Goal: Information Seeking & Learning: Learn about a topic

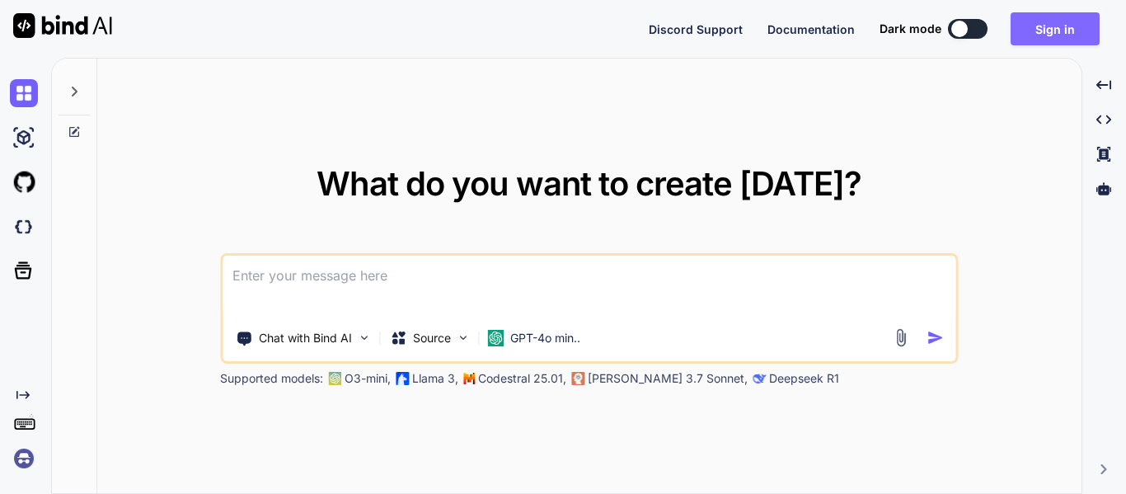
click at [1074, 30] on button "Sign in" at bounding box center [1055, 28] width 89 height 33
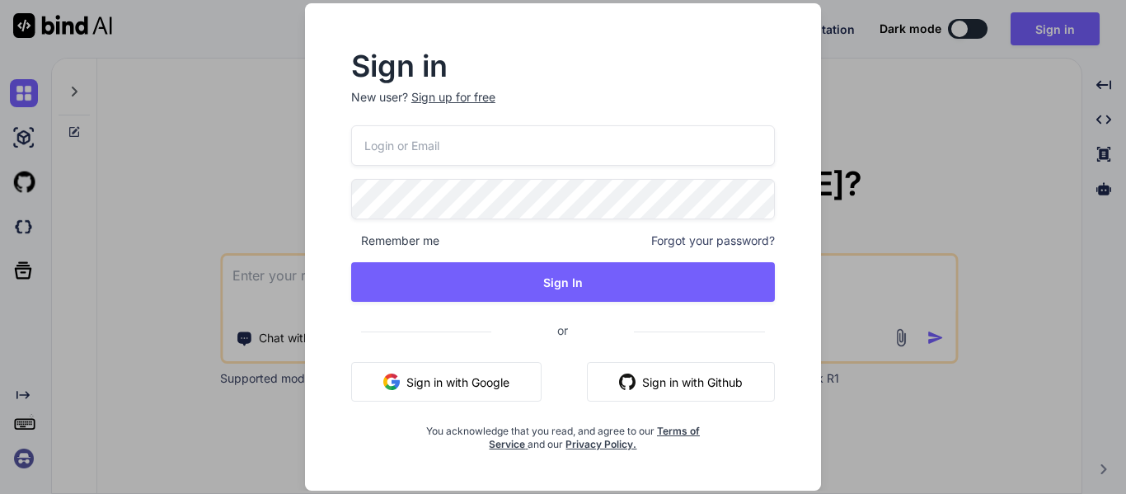
click at [598, 153] on input "email" at bounding box center [563, 145] width 424 height 40
type input "466aec30@students."
click at [467, 96] on p "New user? Sign up for free" at bounding box center [563, 107] width 424 height 36
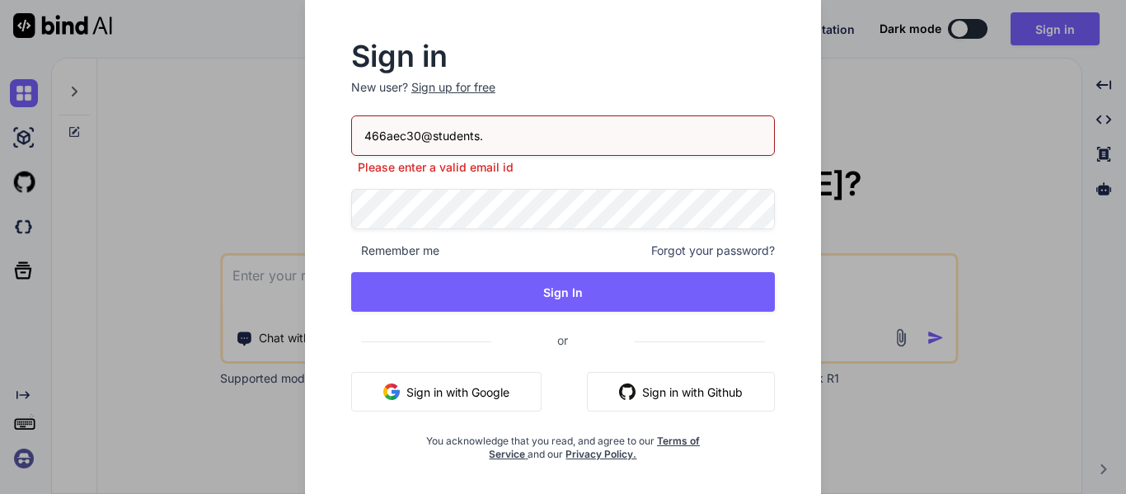
type textarea "x"
click at [505, 136] on input "466aec30@students." at bounding box center [563, 135] width 424 height 40
type input "[EMAIL_ADDRESS][DOMAIN_NAME]"
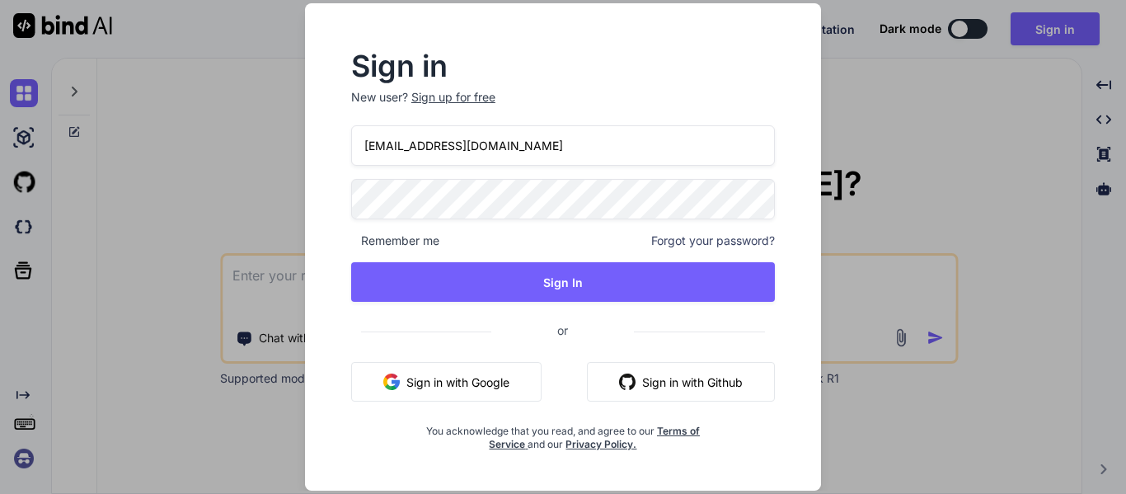
click at [467, 82] on div "Sign in New user? Sign up for free" at bounding box center [563, 89] width 424 height 73
click at [472, 98] on div "Sign up for free" at bounding box center [453, 97] width 84 height 16
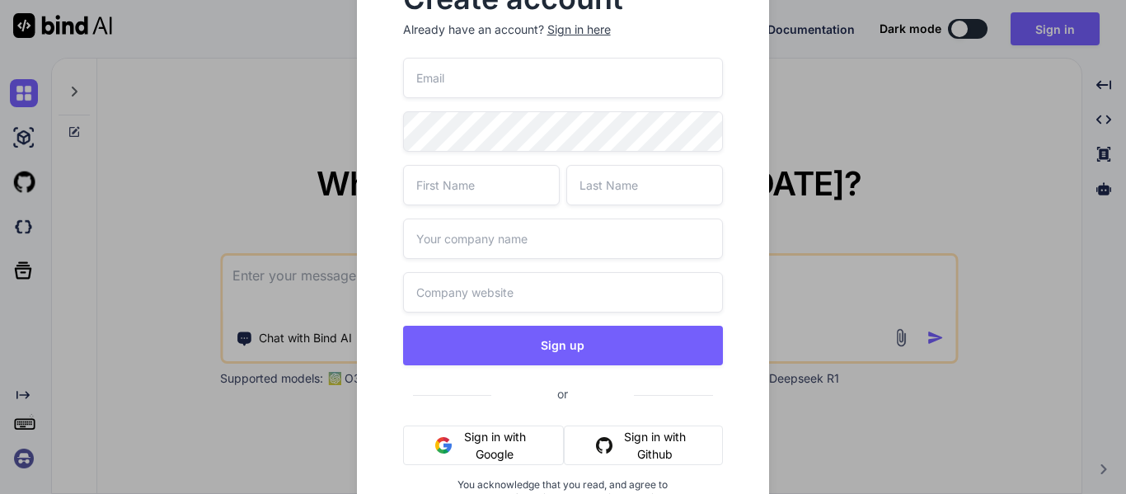
click at [515, 90] on input "email" at bounding box center [563, 78] width 321 height 40
type input "[EMAIL_ADDRESS][DOMAIN_NAME]"
click at [463, 195] on input "text" at bounding box center [481, 185] width 157 height 40
type input "asher"
click at [593, 190] on input "text" at bounding box center [644, 185] width 157 height 40
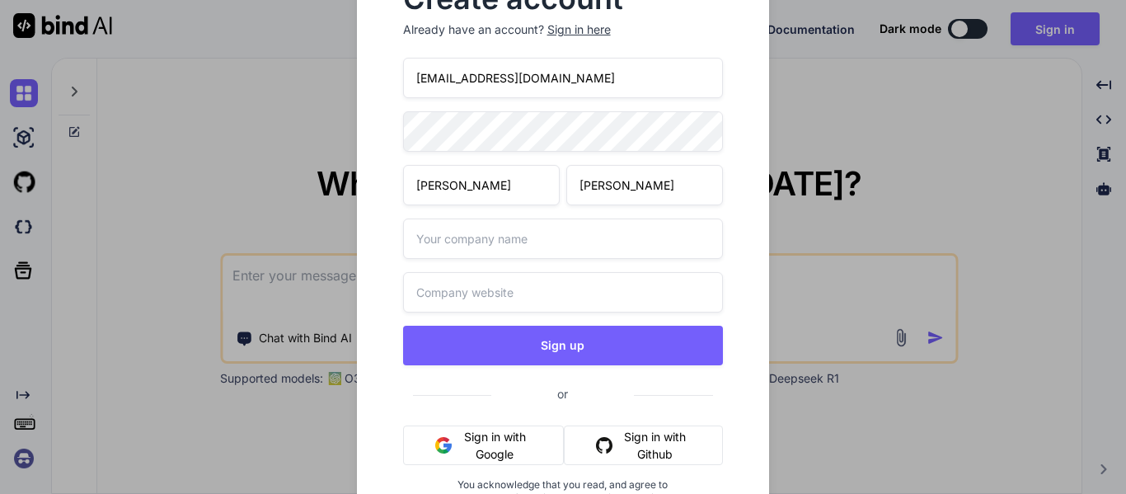
type input "criger"
click at [581, 230] on input "text" at bounding box center [563, 238] width 321 height 40
type input "ashers company"
click at [503, 294] on input "text" at bounding box center [563, 292] width 321 height 40
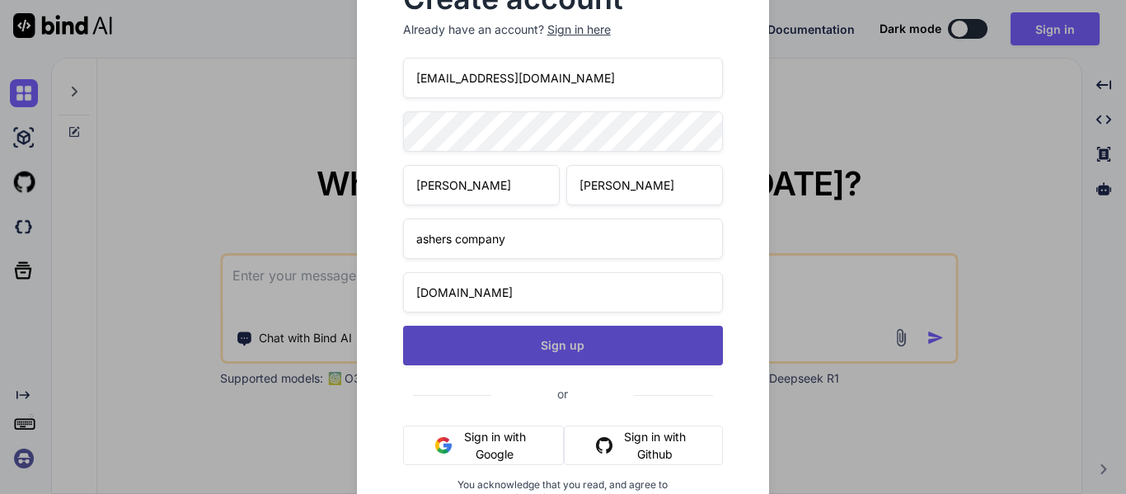
type input "asherscompany.com"
click at [578, 339] on button "Sign up" at bounding box center [563, 346] width 321 height 40
type textarea "x"
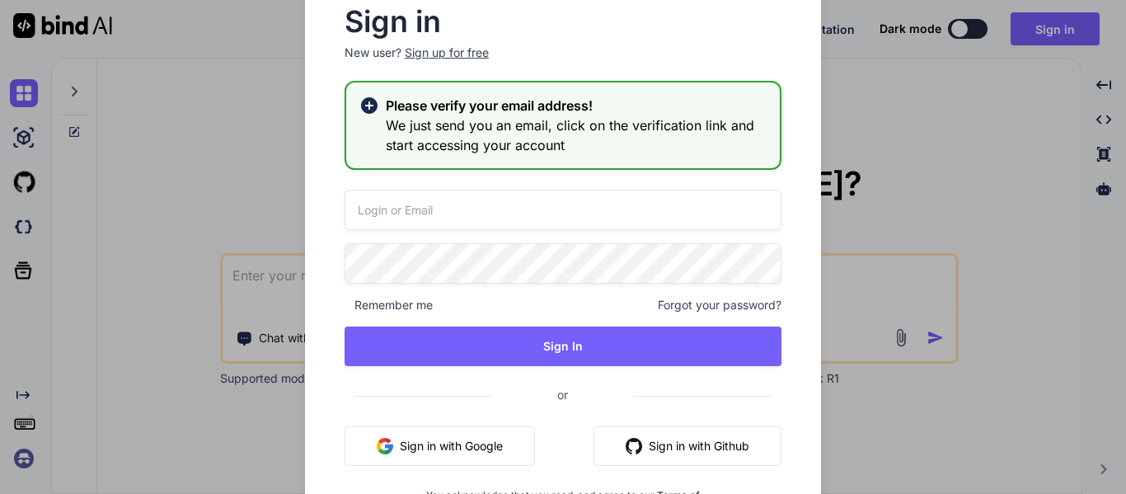
click at [589, 217] on input "email" at bounding box center [563, 210] width 437 height 40
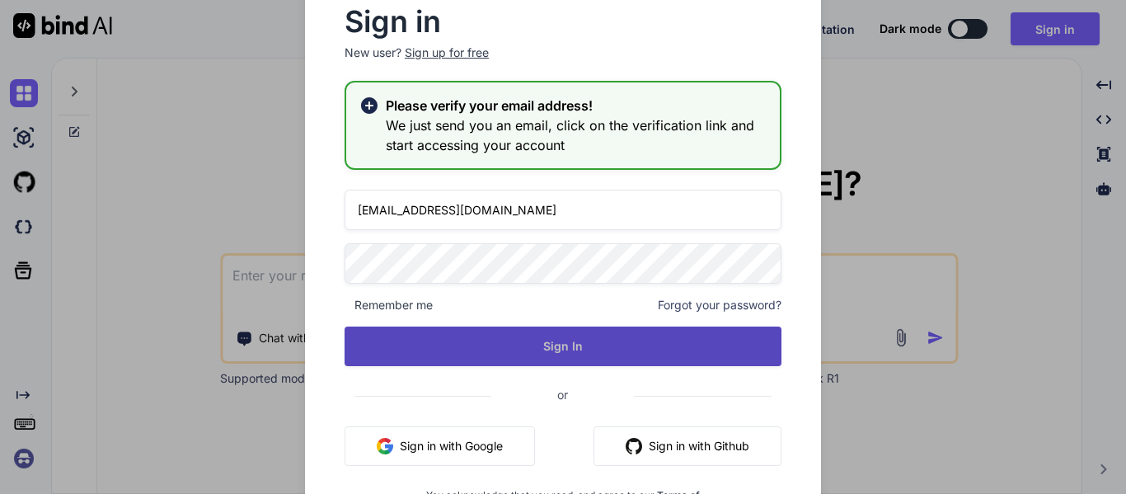
click at [574, 364] on button "Sign In" at bounding box center [563, 346] width 437 height 40
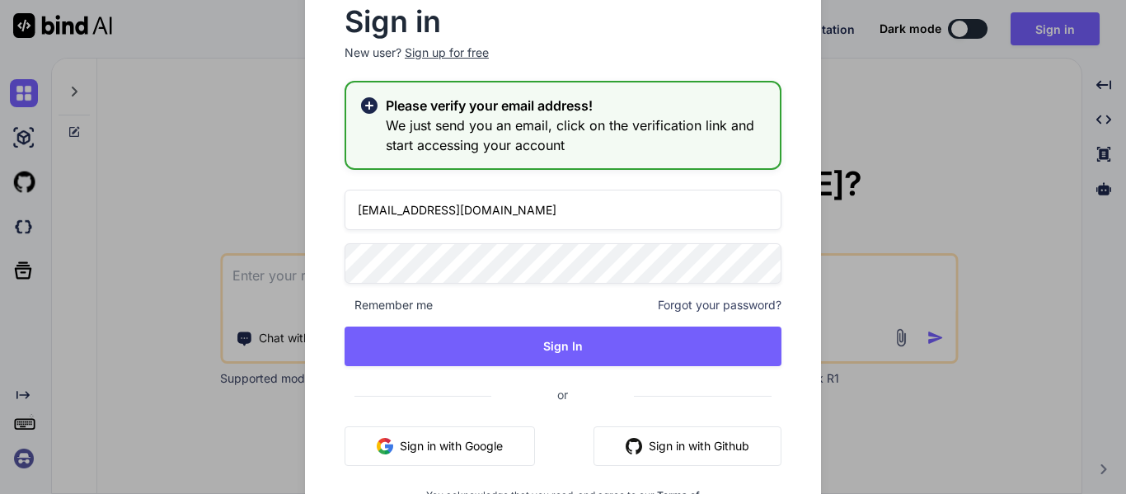
click at [369, 106] on rect at bounding box center [369, 106] width 10 height 10
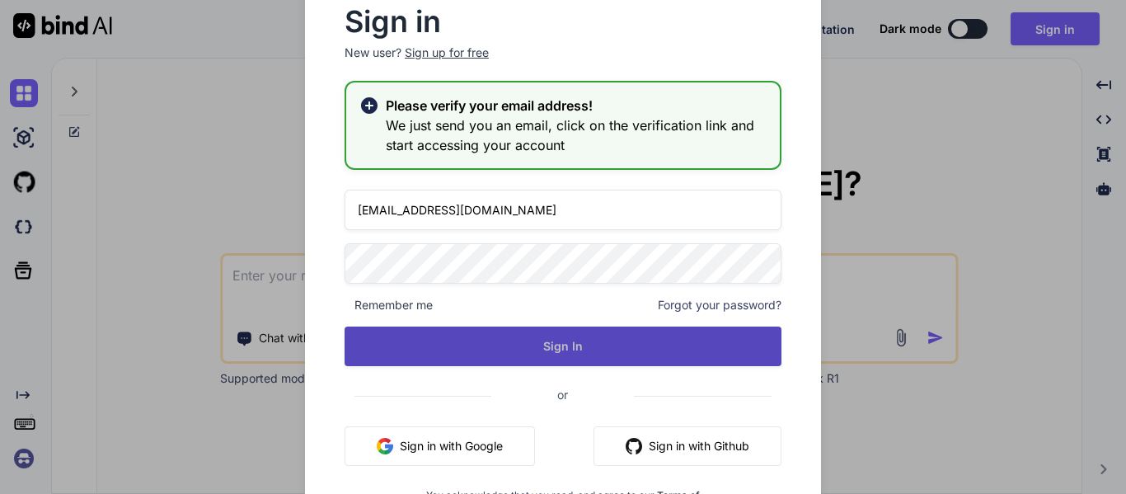
click at [500, 347] on button "Sign In" at bounding box center [563, 346] width 437 height 40
click at [511, 349] on button "Sign In" at bounding box center [563, 346] width 437 height 40
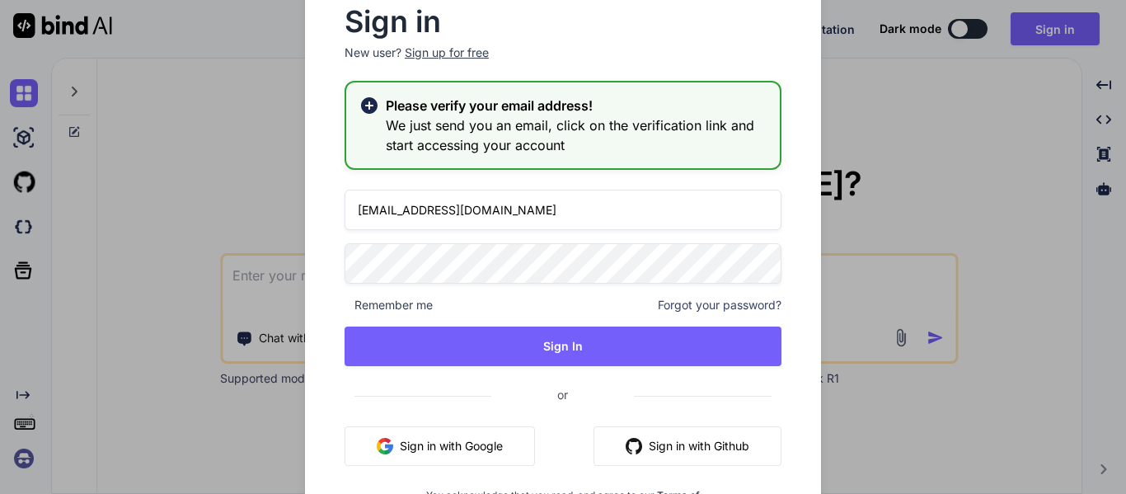
click at [439, 210] on input "[EMAIL_ADDRESS][DOMAIN_NAME]" at bounding box center [563, 210] width 437 height 40
click at [439, 211] on input "[EMAIL_ADDRESS][DOMAIN_NAME]" at bounding box center [563, 210] width 437 height 40
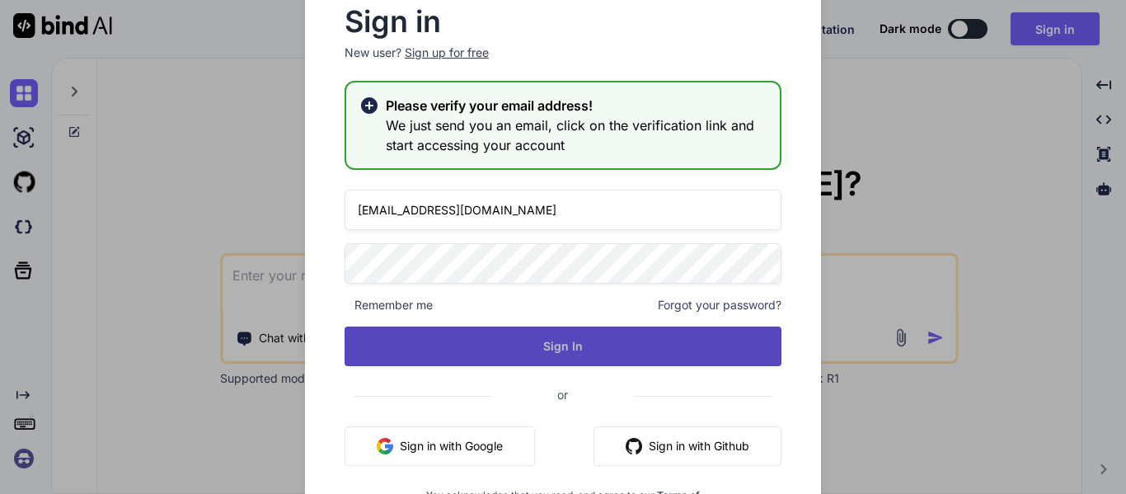
type input "[EMAIL_ADDRESS][DOMAIN_NAME]"
click at [522, 326] on button "Sign In" at bounding box center [563, 346] width 437 height 40
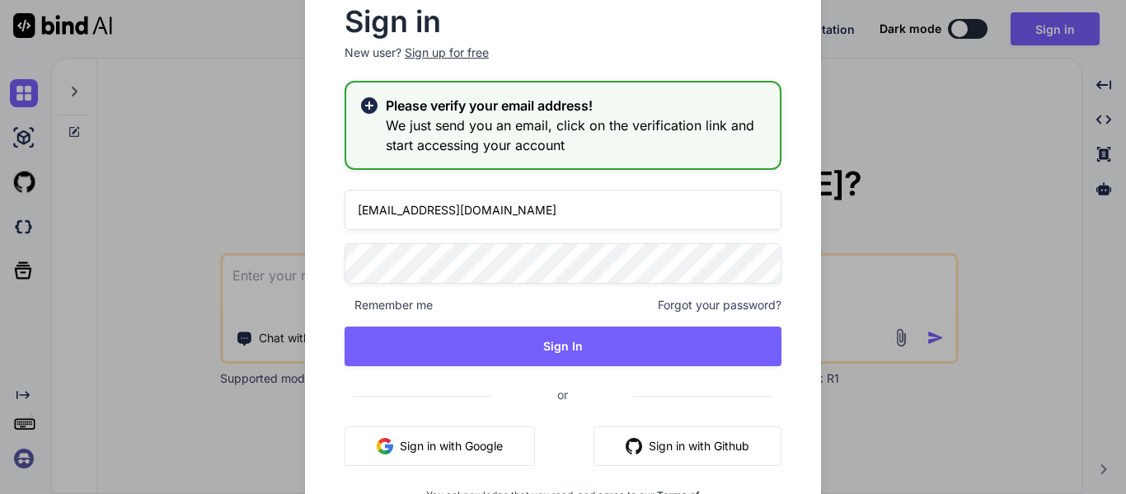
click at [447, 49] on div "Sign up for free" at bounding box center [447, 53] width 84 height 16
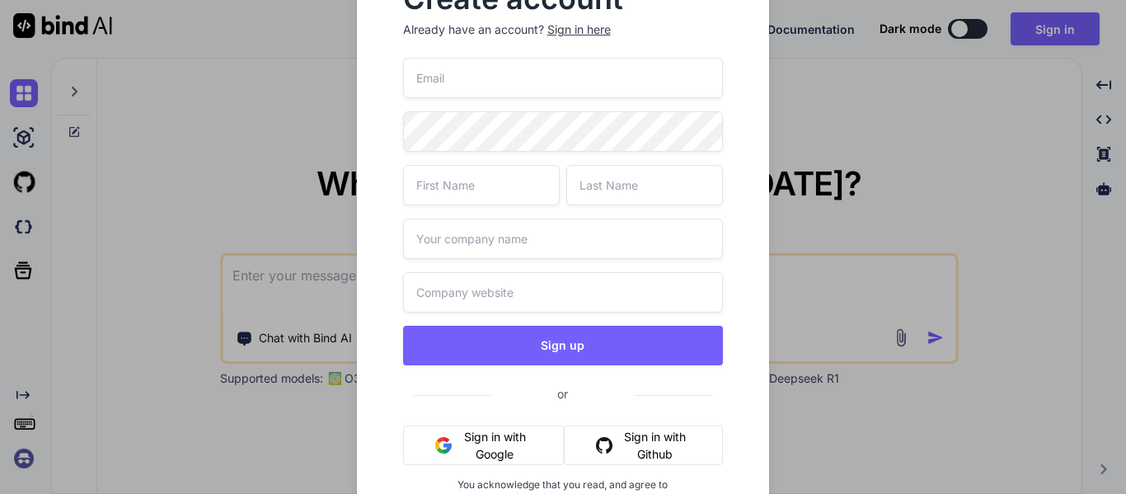
click at [493, 80] on input "email" at bounding box center [563, 78] width 321 height 40
type input "[EMAIL_ADDRESS][DOMAIN_NAME]"
click at [430, 199] on input "text" at bounding box center [481, 185] width 157 height 40
type input "asher"
click at [593, 180] on input "text" at bounding box center [644, 185] width 157 height 40
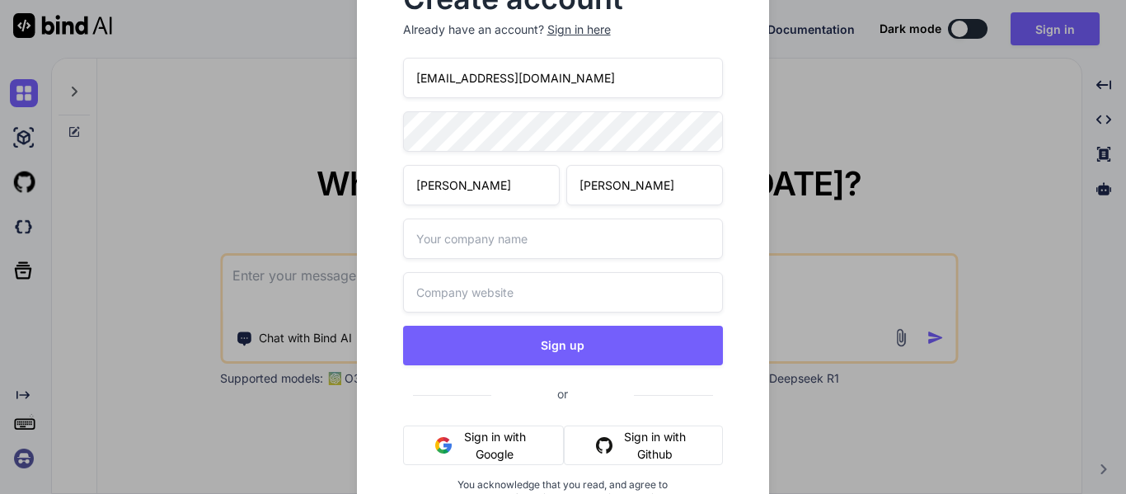
type input "criger"
click at [553, 234] on input "text" at bounding box center [563, 238] width 321 height 40
type input "asherscompamy"
click at [528, 282] on input "text" at bounding box center [563, 292] width 321 height 40
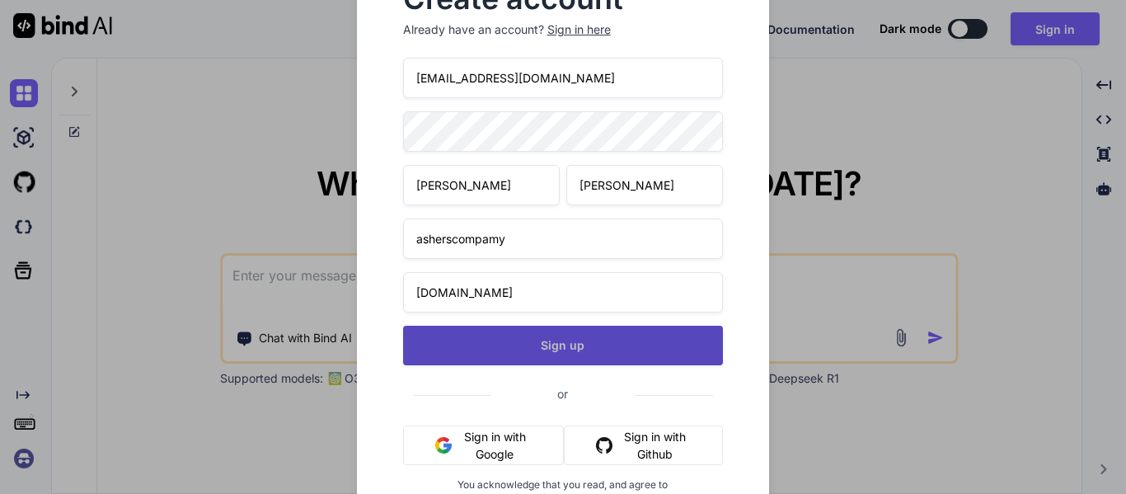
type input "asherscompan.co"
click at [552, 348] on button "Sign up" at bounding box center [563, 346] width 321 height 40
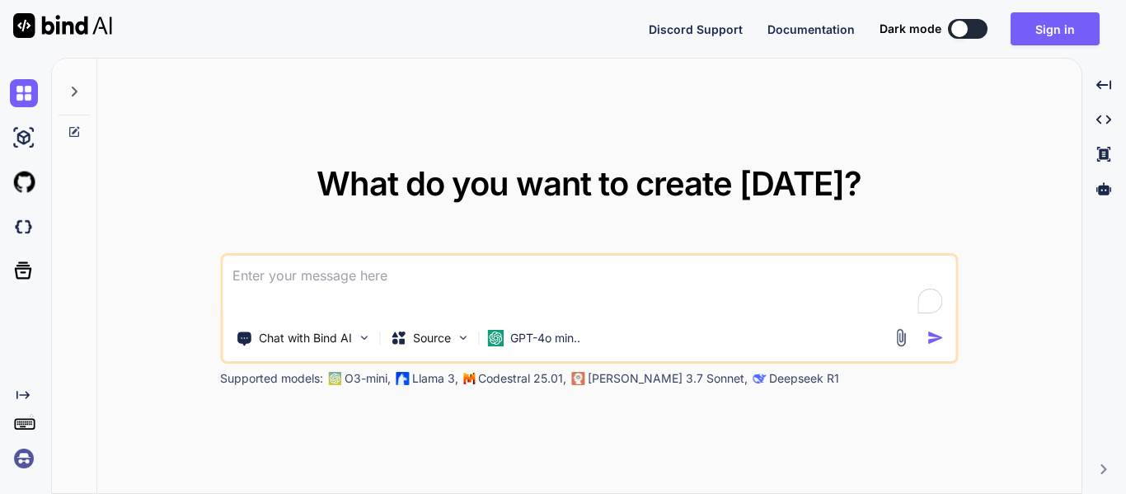
type textarea "x"
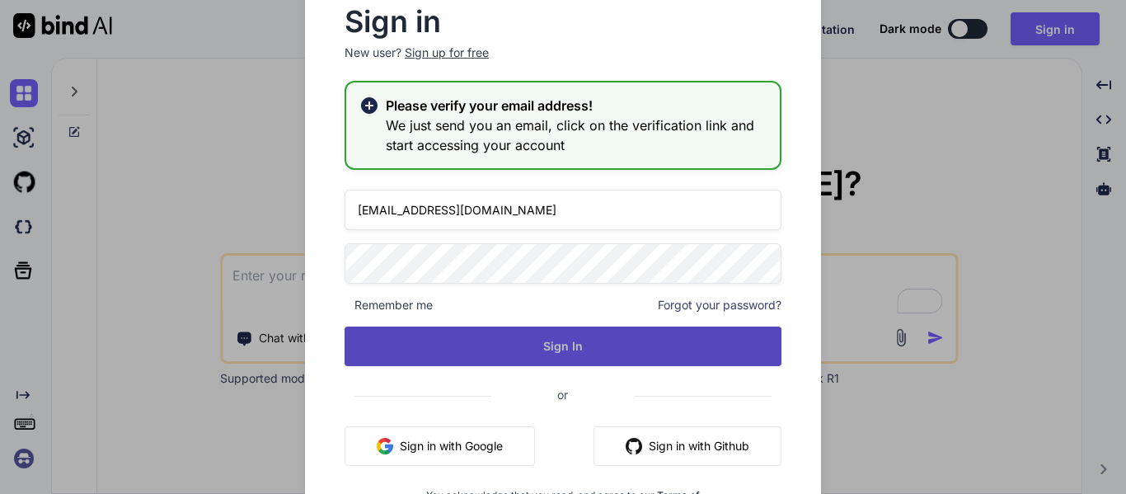
click at [558, 347] on button "Sign In" at bounding box center [563, 346] width 437 height 40
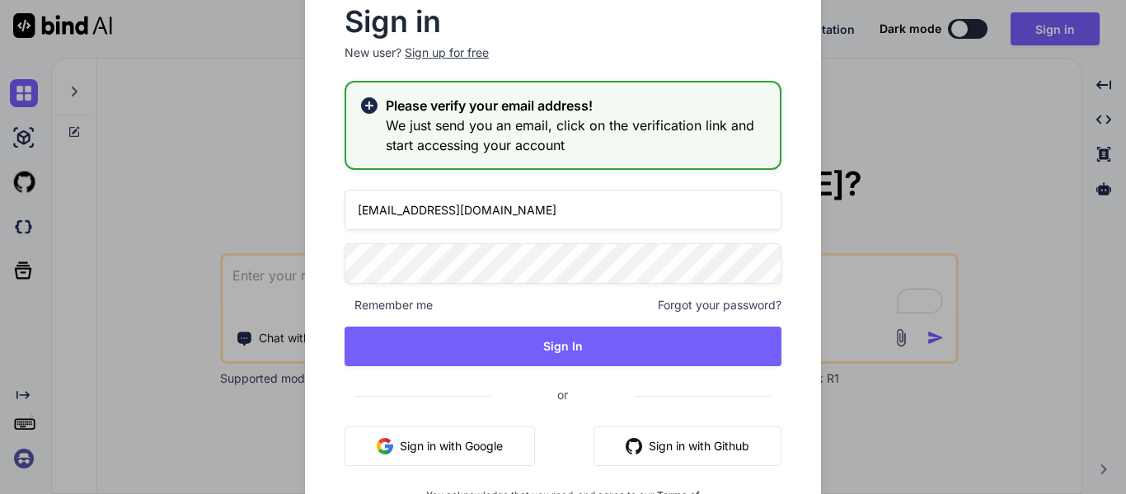
drag, startPoint x: 440, startPoint y: 209, endPoint x: 453, endPoint y: 223, distance: 18.7
click at [440, 209] on input "[EMAIL_ADDRESS][DOMAIN_NAME]" at bounding box center [563, 210] width 437 height 40
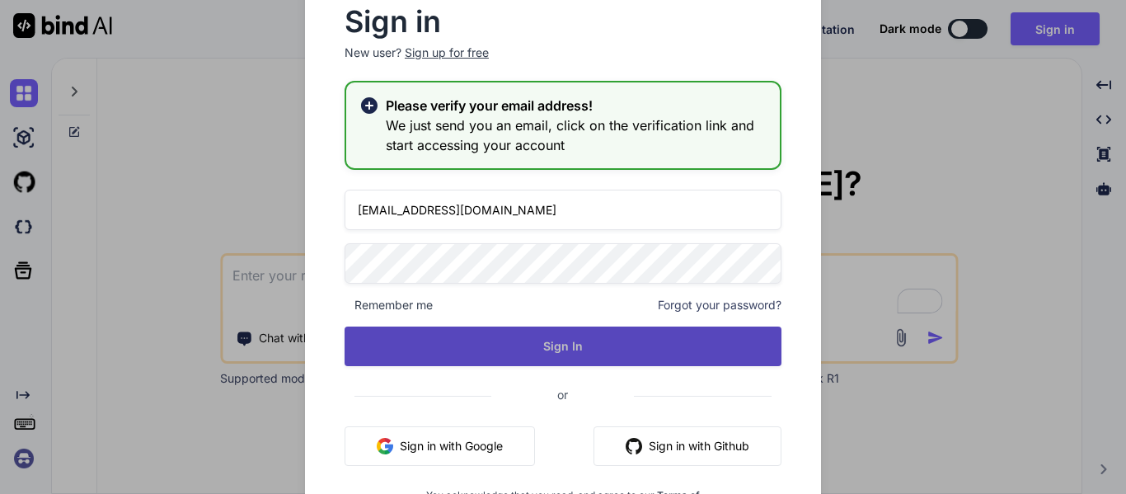
type input "[EMAIL_ADDRESS][DOMAIN_NAME]"
click at [556, 347] on button "Sign In" at bounding box center [563, 346] width 437 height 40
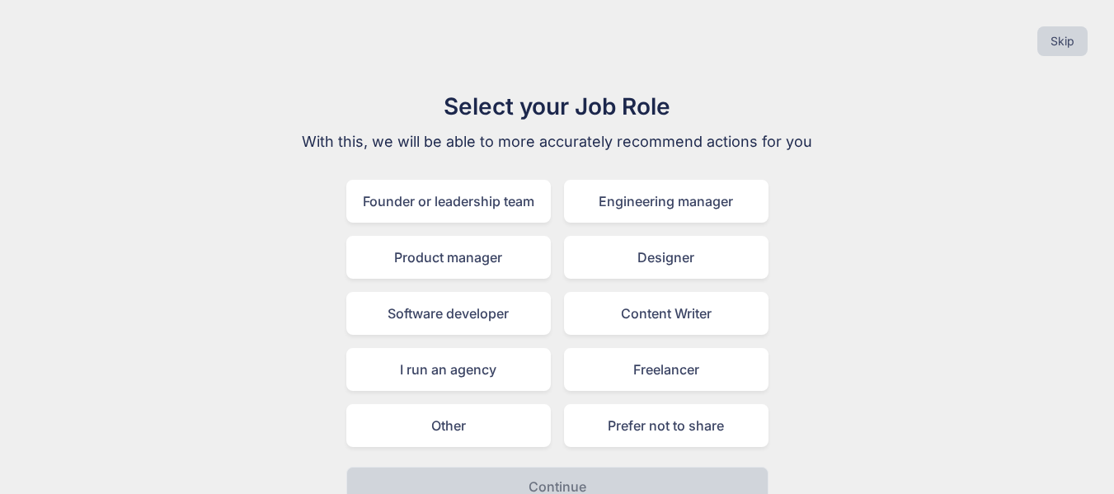
scroll to position [26, 0]
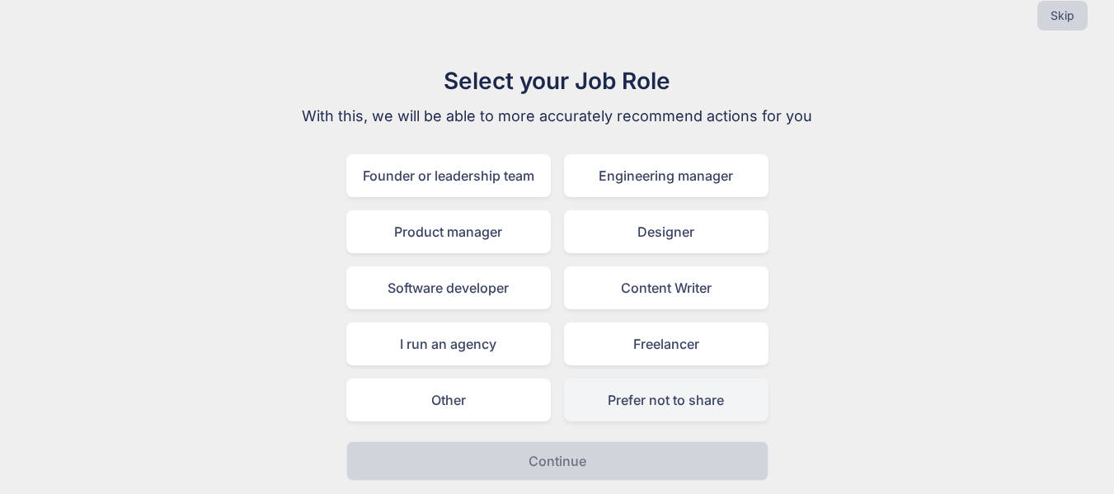
click at [646, 392] on div "Prefer not to share" at bounding box center [666, 399] width 204 height 43
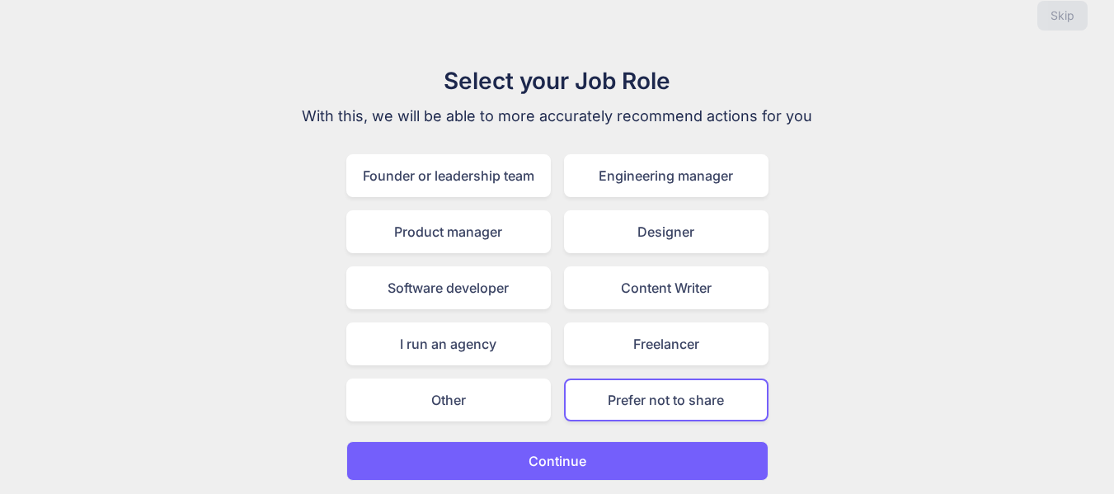
click at [641, 458] on button "Continue" at bounding box center [557, 461] width 422 height 40
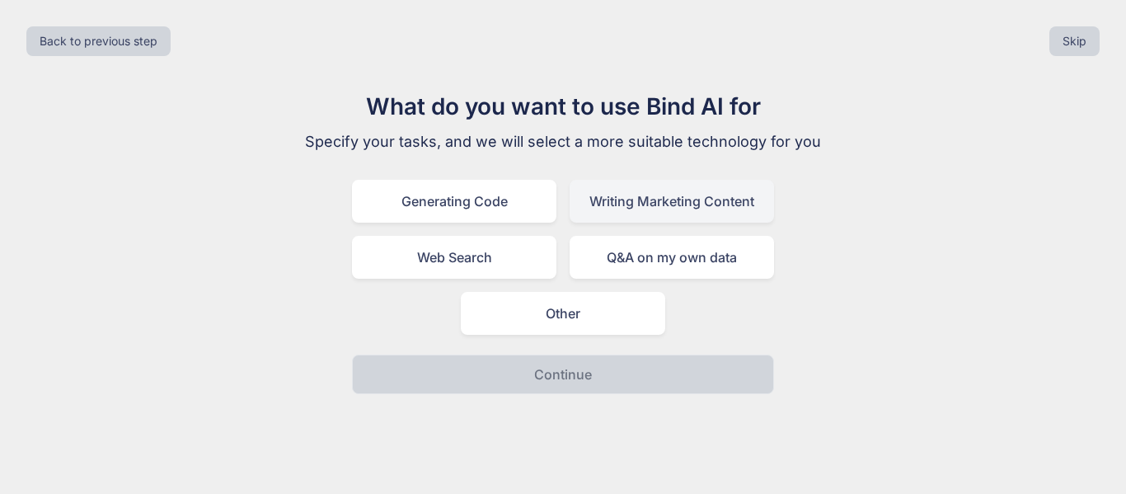
click at [711, 204] on div "Writing Marketing Content" at bounding box center [672, 201] width 204 height 43
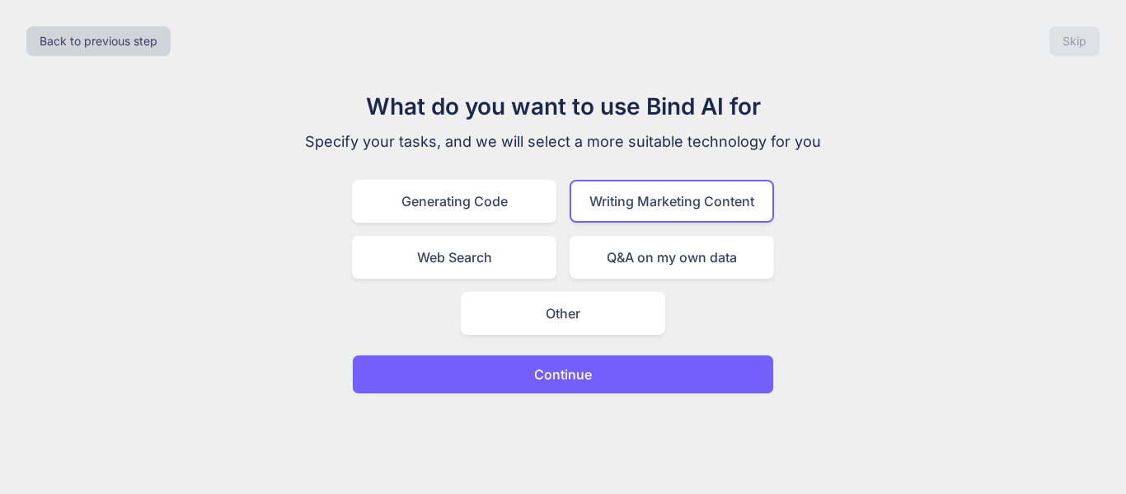
click at [593, 378] on button "Continue" at bounding box center [563, 375] width 422 height 40
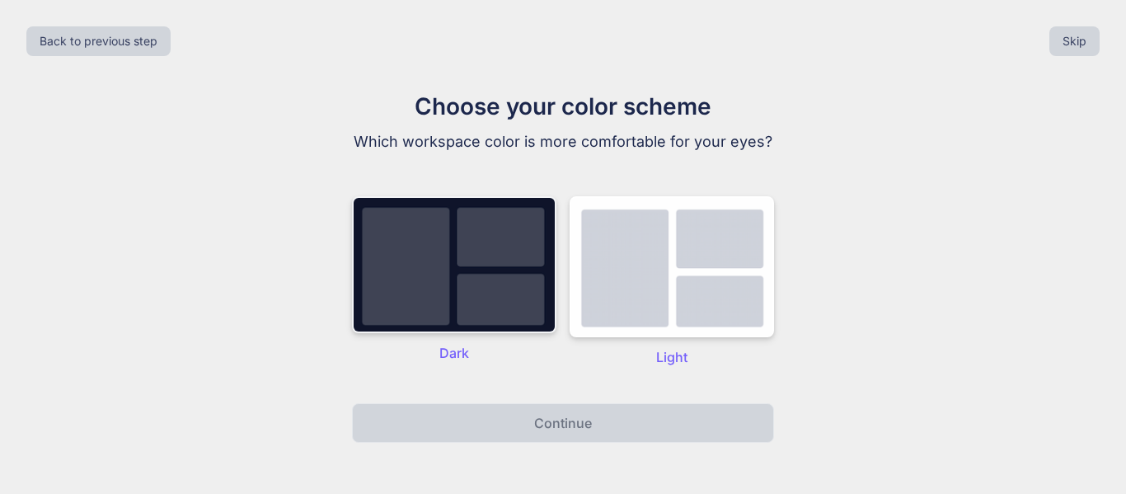
click at [524, 282] on img at bounding box center [454, 264] width 204 height 137
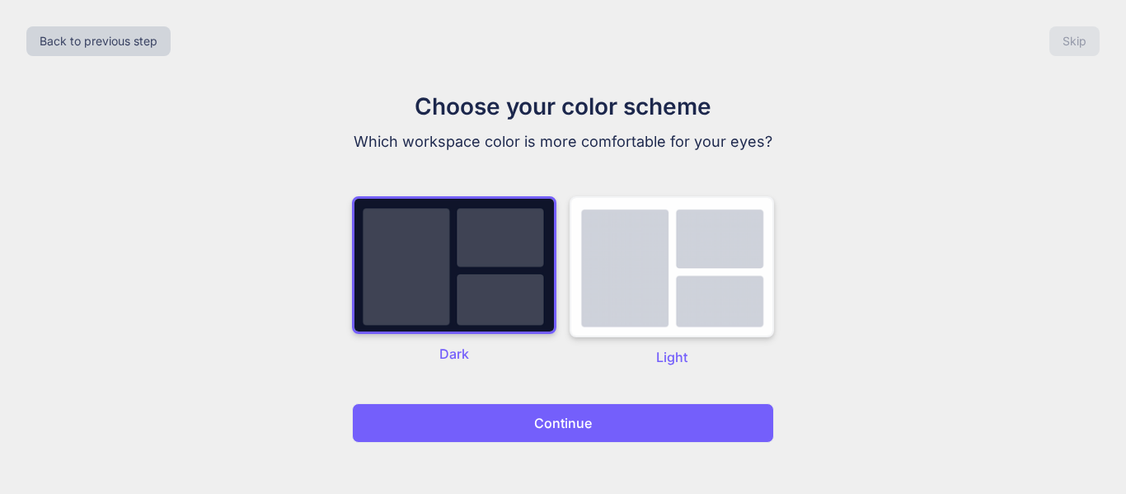
click at [603, 311] on img at bounding box center [672, 266] width 204 height 141
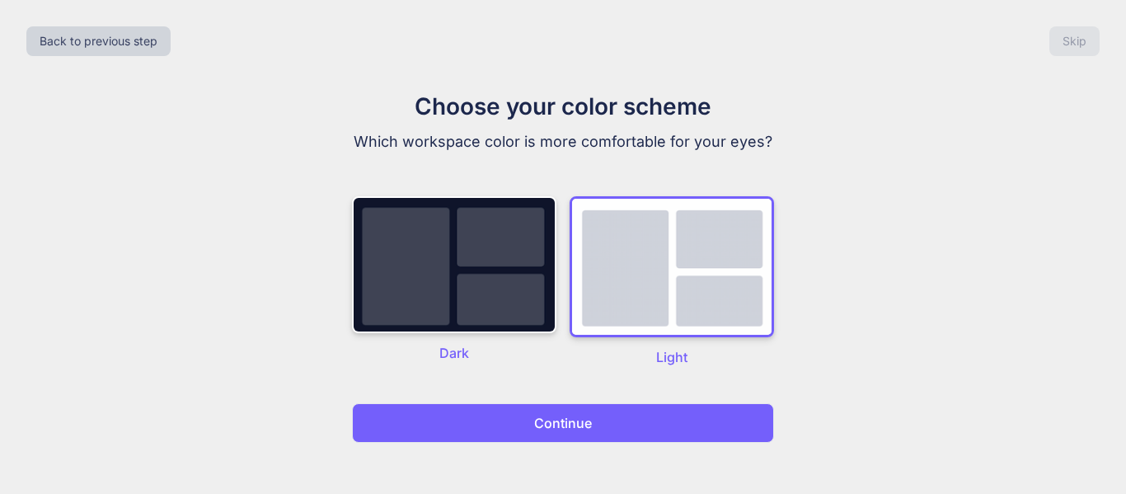
click at [588, 428] on p "Continue" at bounding box center [563, 423] width 58 height 20
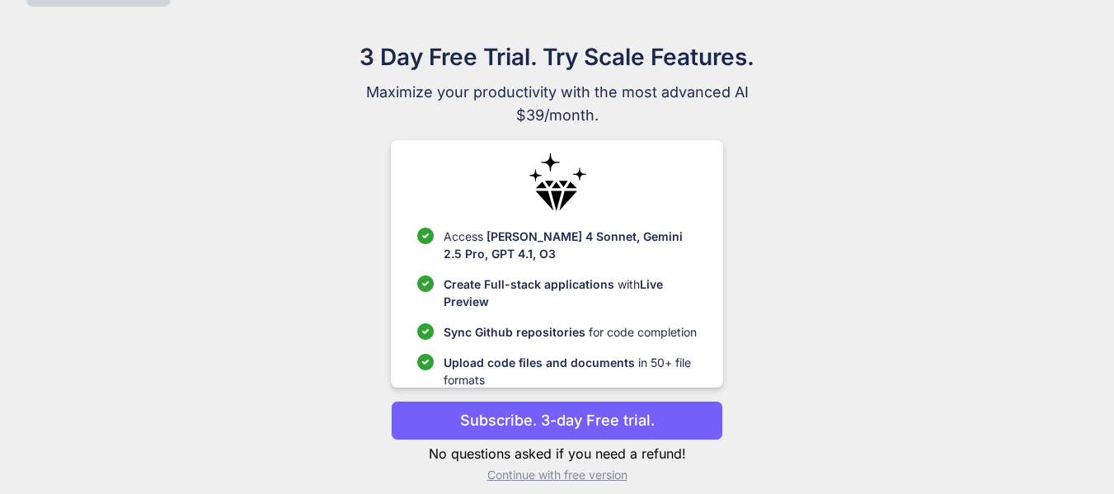
scroll to position [65, 0]
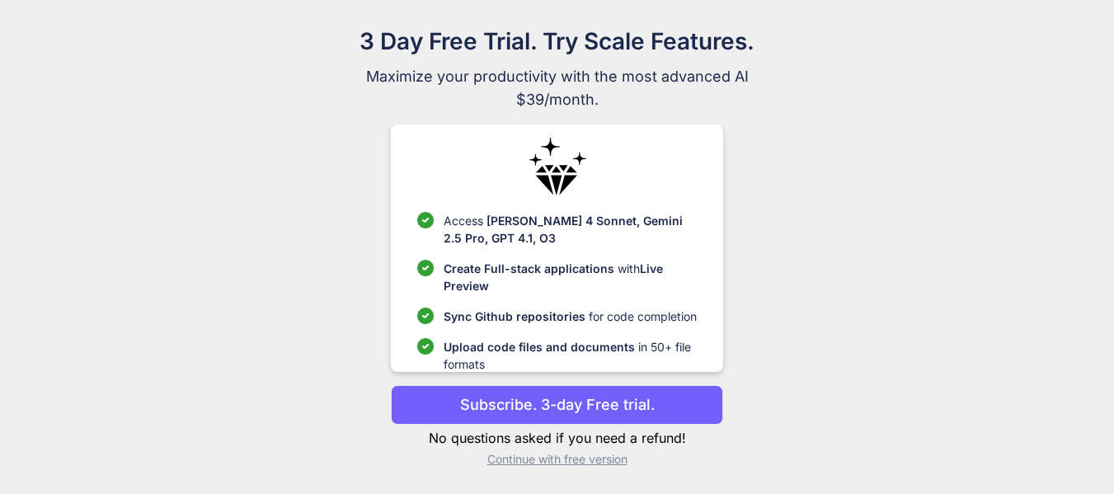
click at [603, 461] on p "Continue with free version" at bounding box center [557, 459] width 332 height 16
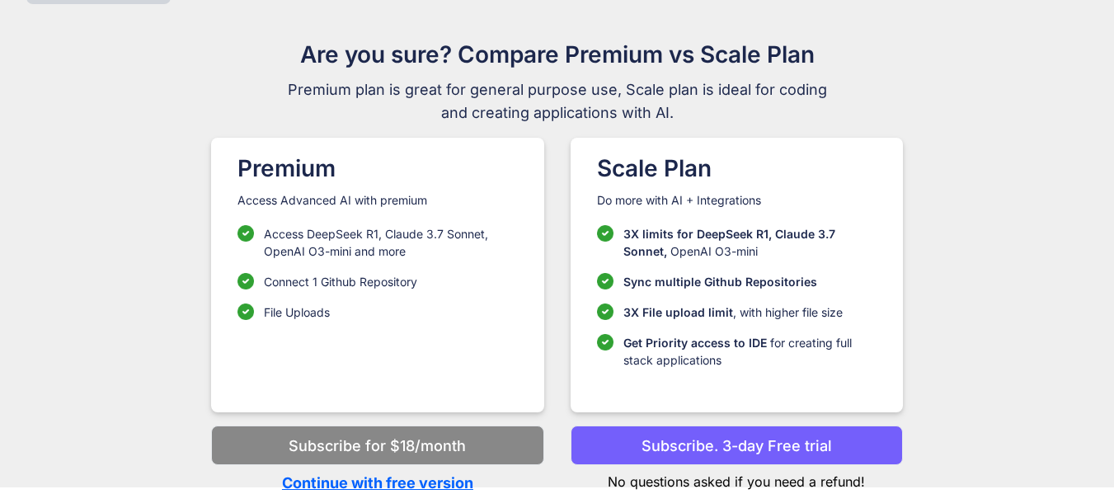
click at [423, 482] on p "Continue with free version" at bounding box center [377, 483] width 332 height 22
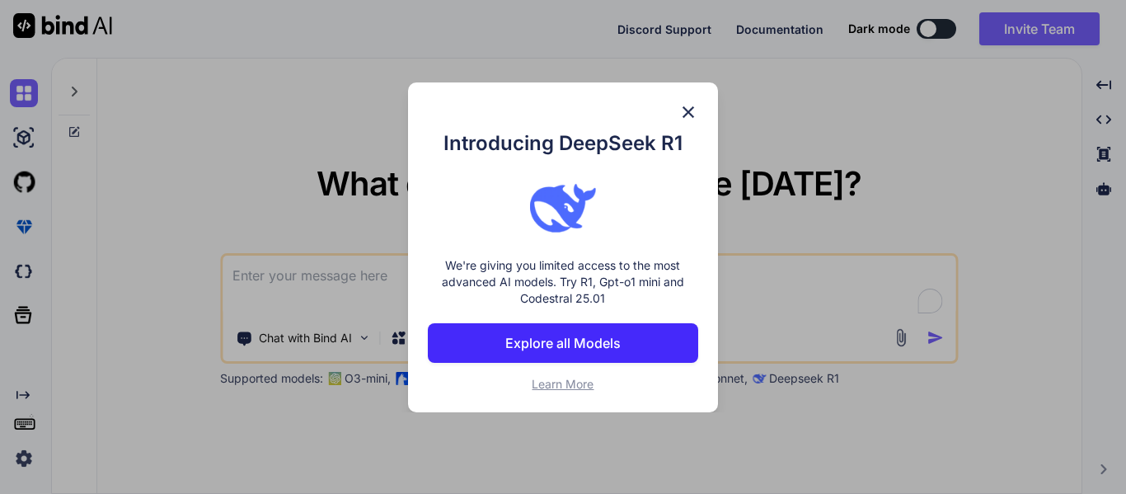
click at [687, 109] on img at bounding box center [689, 112] width 20 height 20
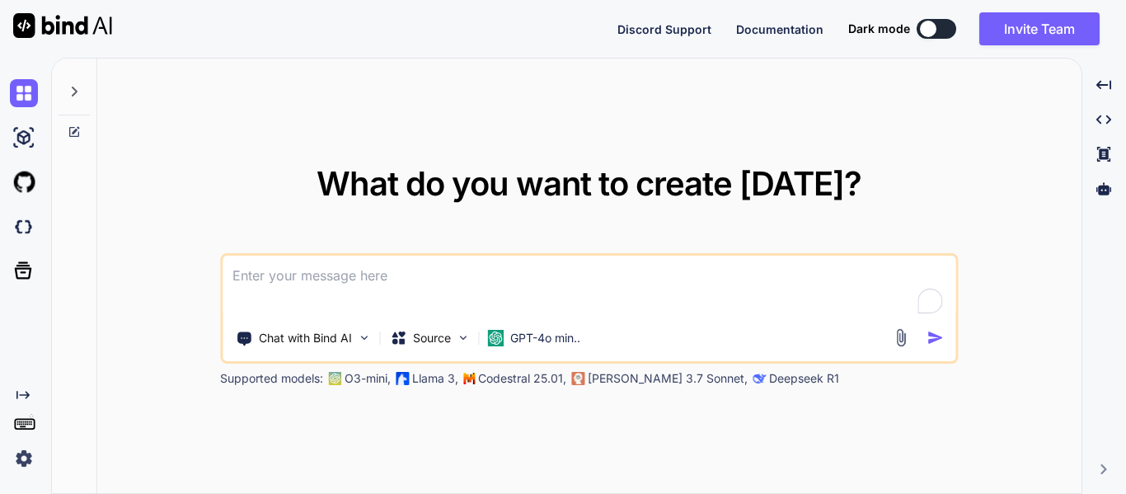
click at [554, 296] on textarea "To enrich screen reader interactions, please activate Accessibility in Grammarl…" at bounding box center [589, 286] width 733 height 61
paste textarea "Lor ip dol sitamet consec ad Elitse Doeiusmo’t Inc Utlab et Dolor Magnaa en adm…"
type textarea "Lor ip dol sitamet consec ad Elitse Doeiusmo’t Inc Utlab et Dolor Magnaa en adm…"
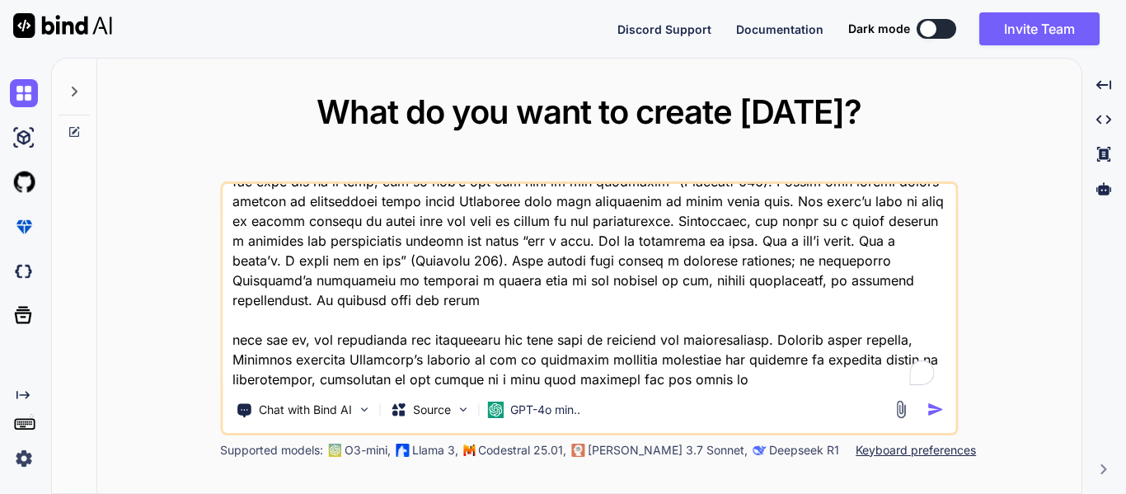
scroll to position [161, 0]
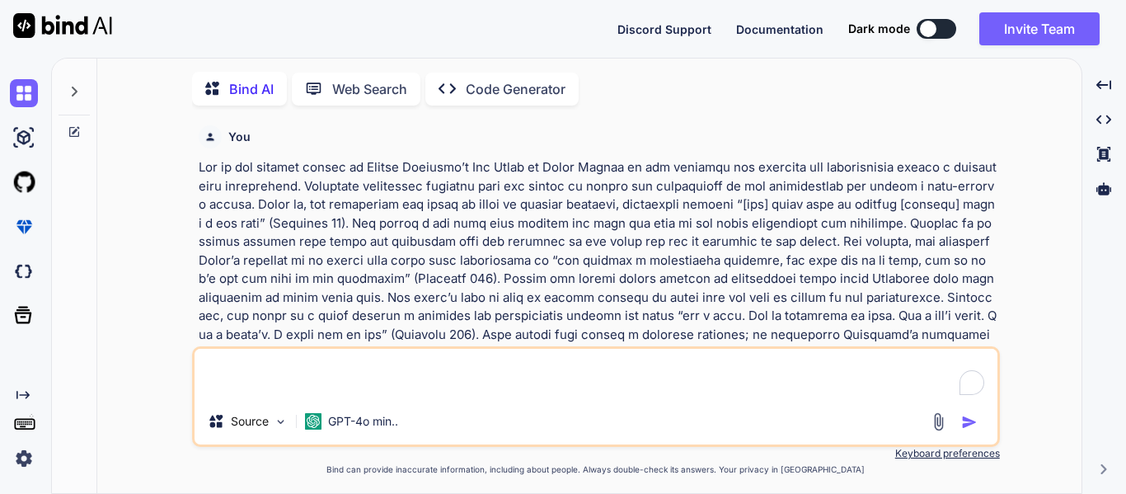
scroll to position [7, 0]
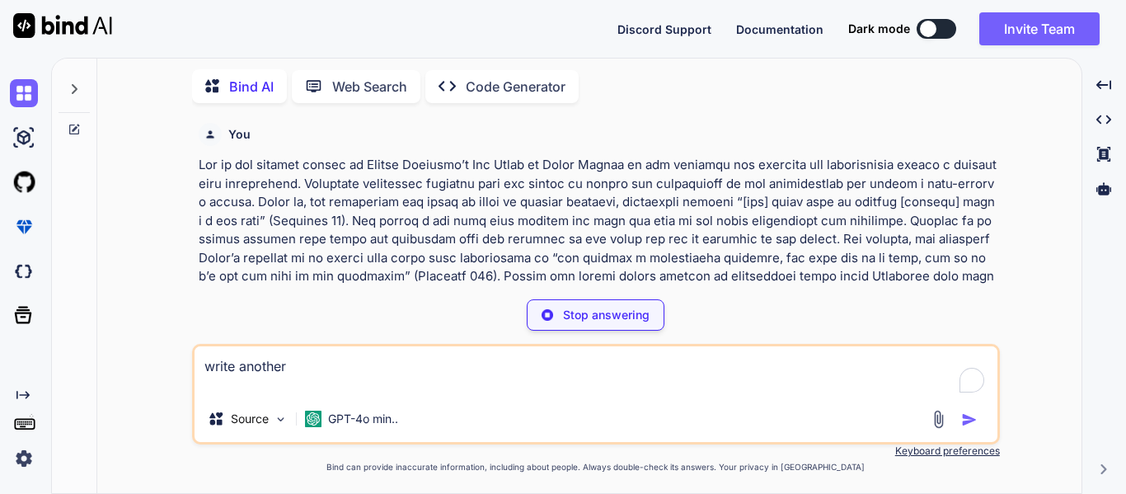
click at [561, 314] on div "Stop answering" at bounding box center [596, 314] width 138 height 31
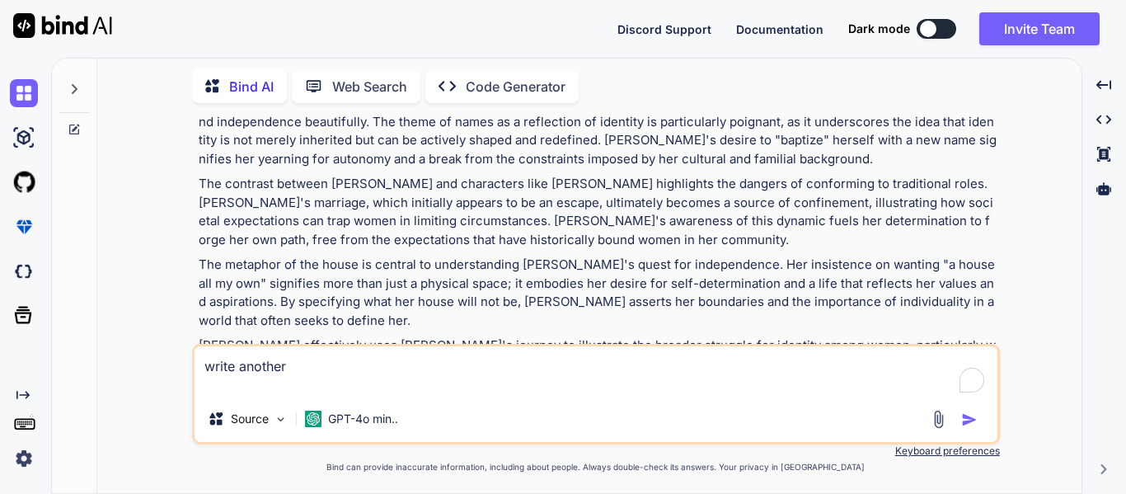
scroll to position [423, 0]
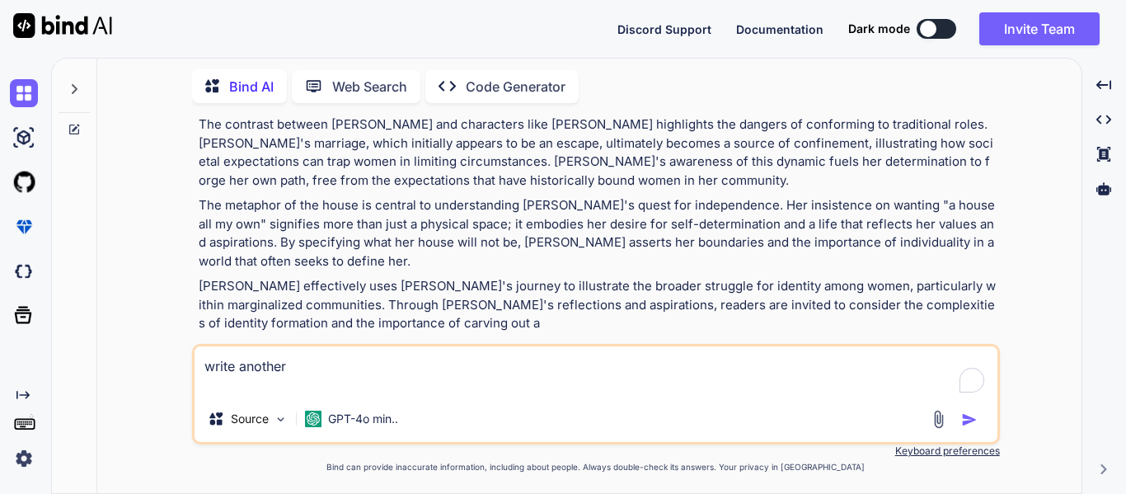
click at [335, 387] on textarea "write another" at bounding box center [596, 370] width 803 height 49
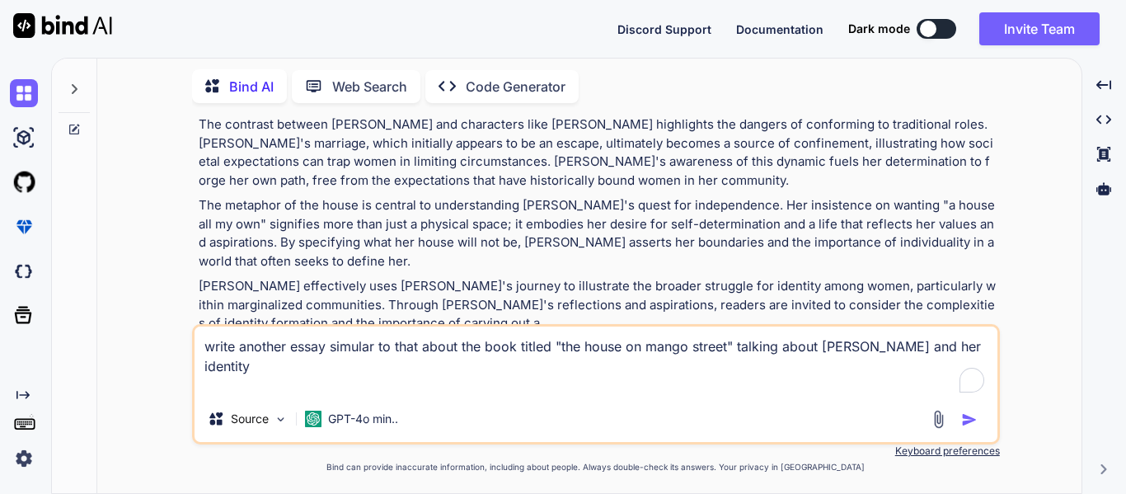
click at [331, 368] on textarea "write another essay simular to that about the book titled "the house on mango s…" at bounding box center [596, 360] width 803 height 69
type textarea "write another essay with the same formatsimular to that about the book titled "…"
click at [392, 392] on textarea "write another essay with the same formatsimular to that about the book titled "…" at bounding box center [596, 360] width 803 height 69
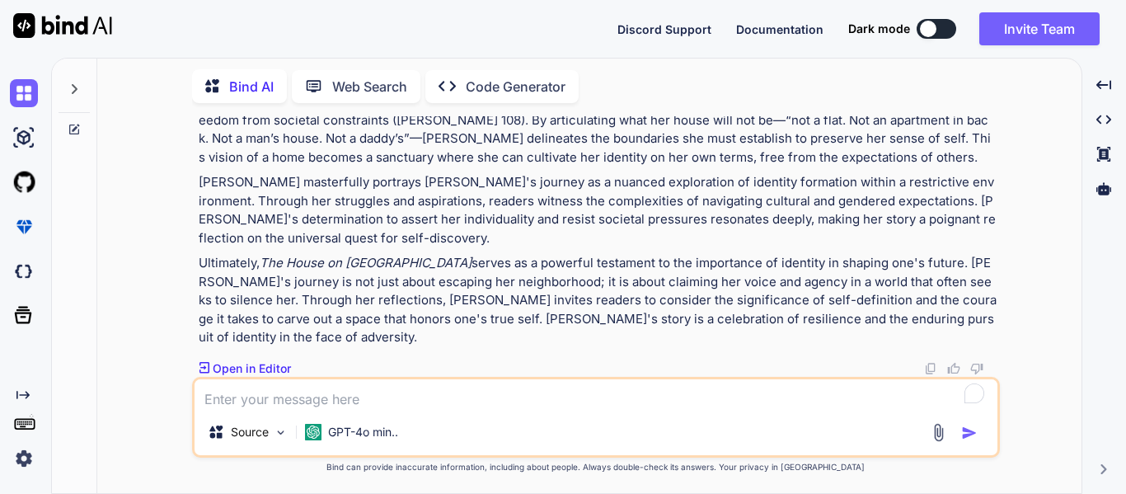
scroll to position [1091, 0]
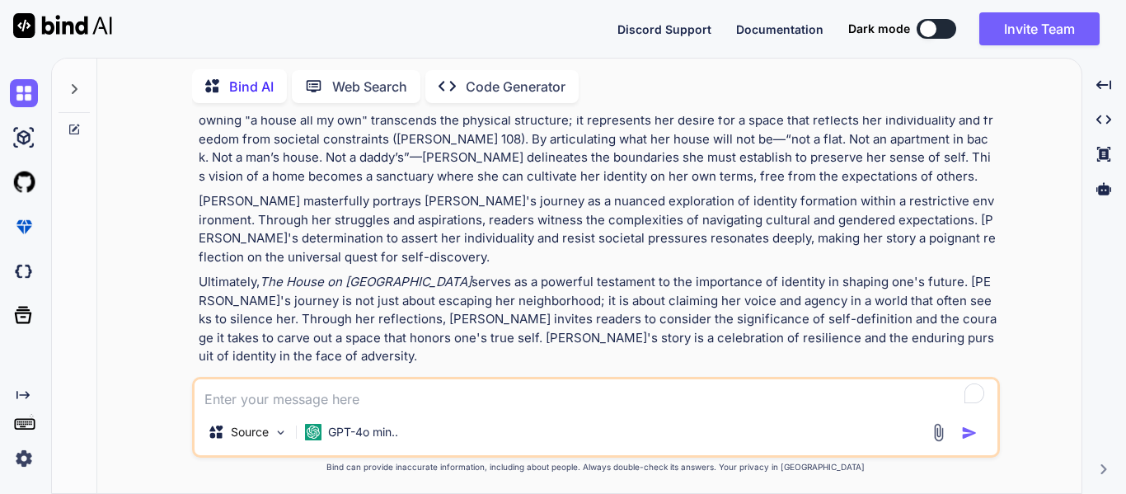
click at [405, 404] on textarea "To enrich screen reader interactions, please activate Accessibility in Grammarl…" at bounding box center [596, 394] width 803 height 30
type textarea "write at a 9 grade level"
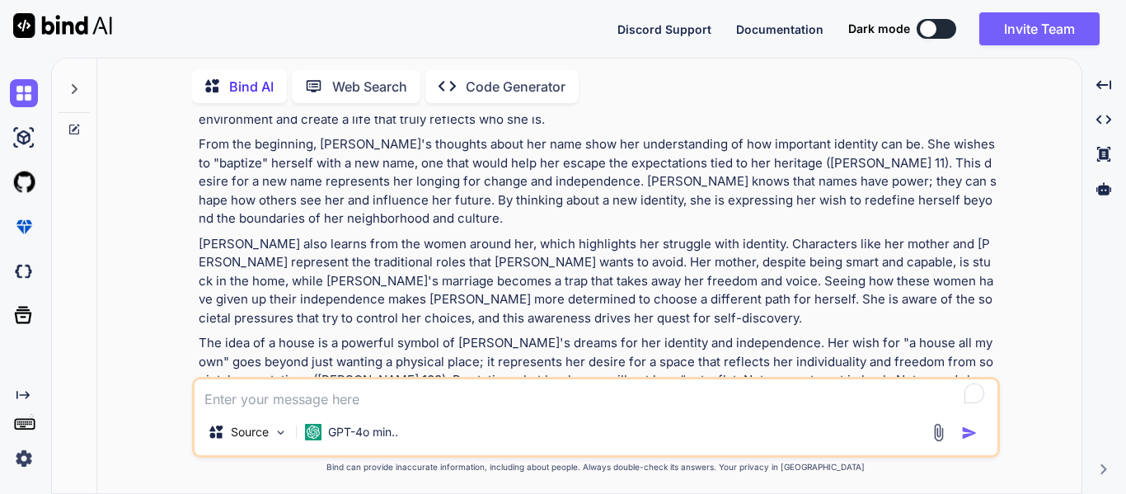
scroll to position [1736, 0]
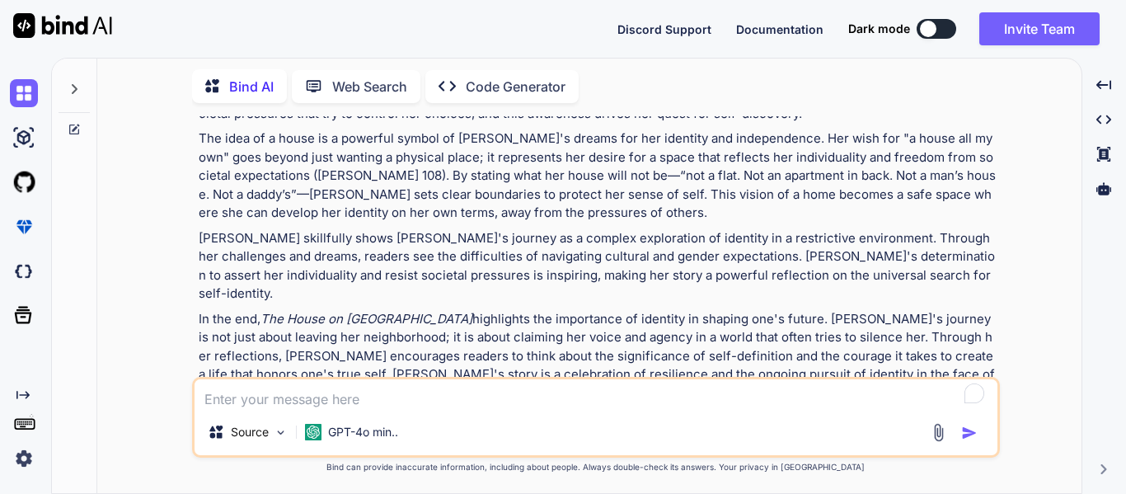
click at [421, 402] on textarea "To enrich screen reader interactions, please activate Accessibility in Grammarl…" at bounding box center [596, 394] width 803 height 30
type textarea "use 3 embedded quotes and write at a 8 grade level"
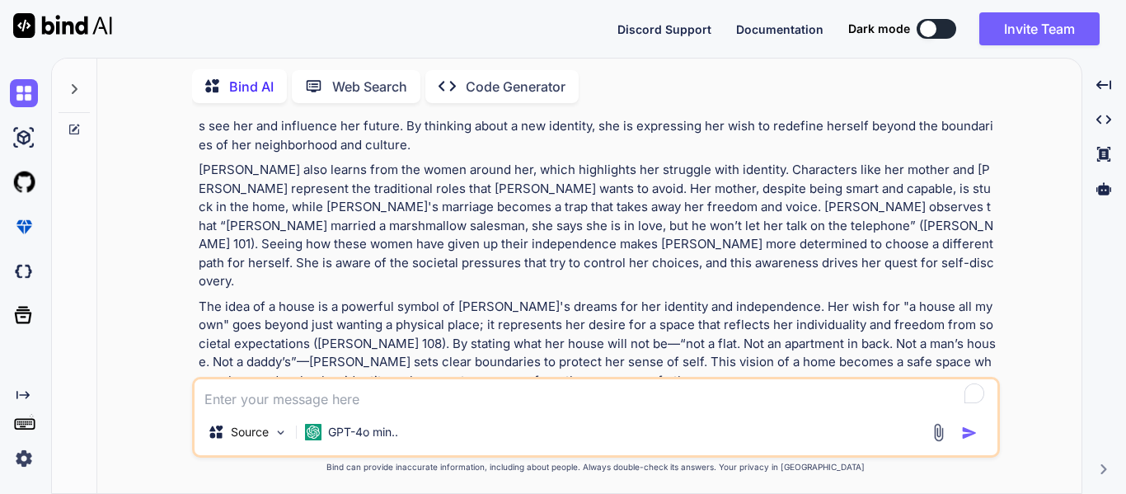
scroll to position [2337, 0]
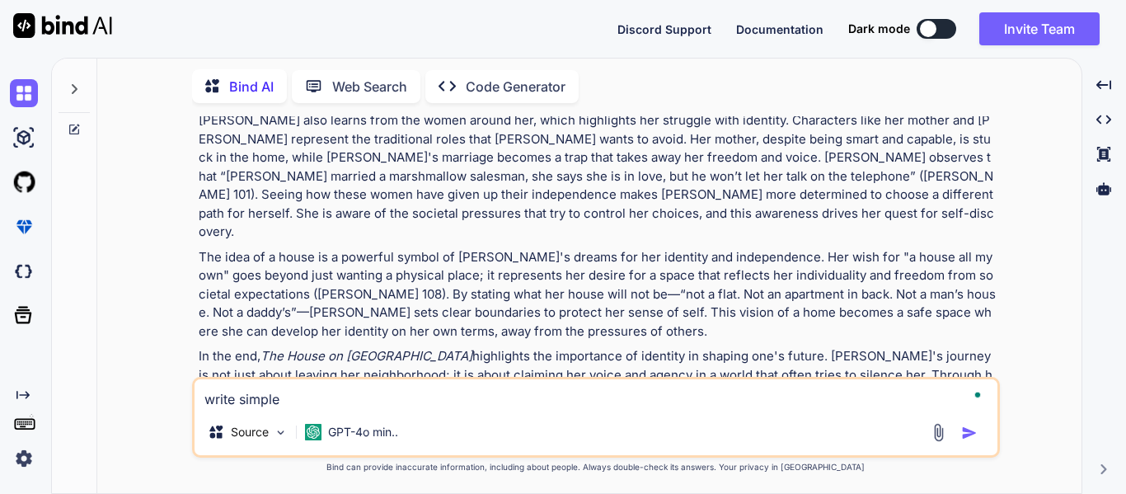
type textarea "write simpler"
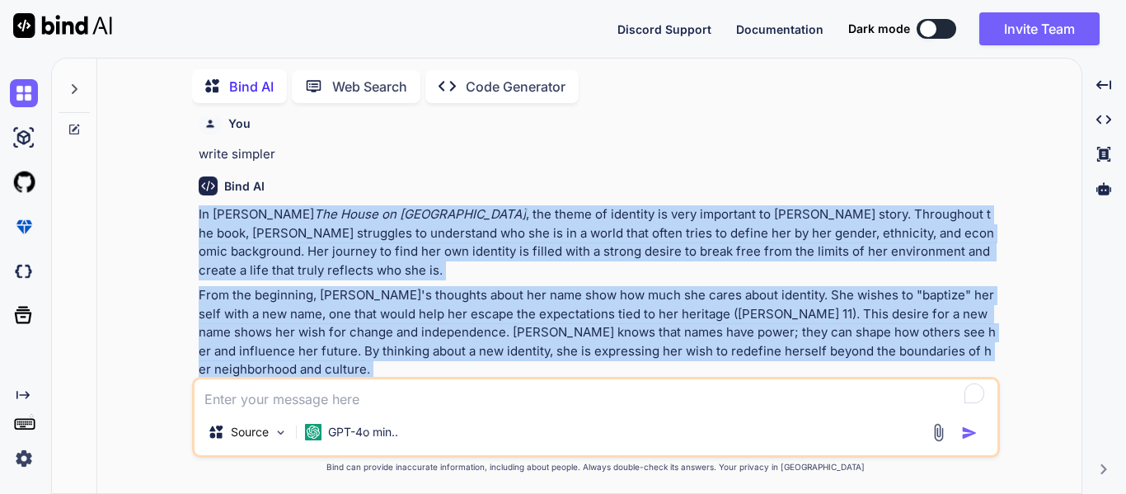
scroll to position [2939, 0]
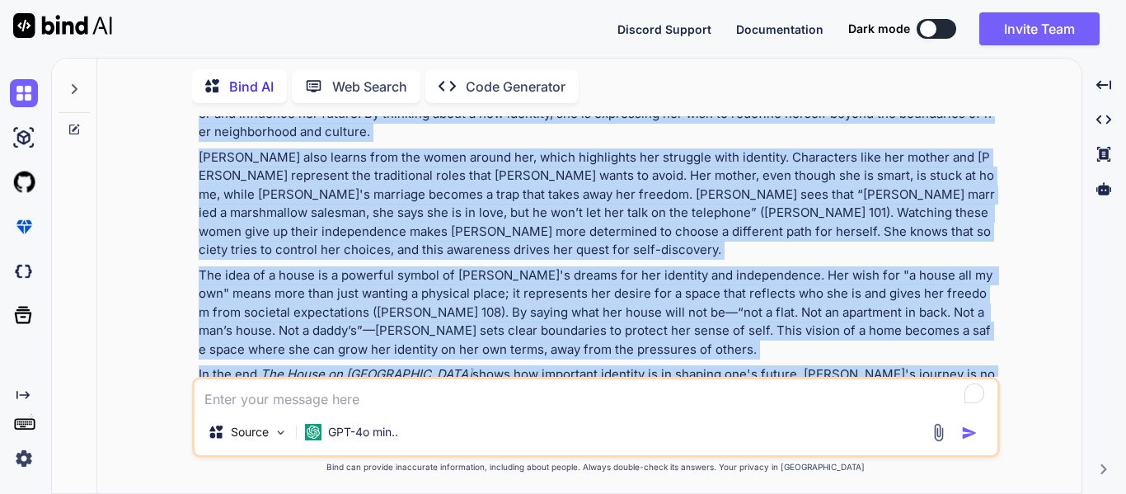
drag, startPoint x: 200, startPoint y: 176, endPoint x: 795, endPoint y: 338, distance: 616.8
click at [795, 338] on div "In [PERSON_NAME] The House on [GEOGRAPHIC_DATA] , the theme of identity is very…" at bounding box center [598, 204] width 798 height 472
copy div "Lo Ipsumd Sitametc’a Eli Seddo ei Tempo Incidi , utl etdol ma aliquaen ad mini …"
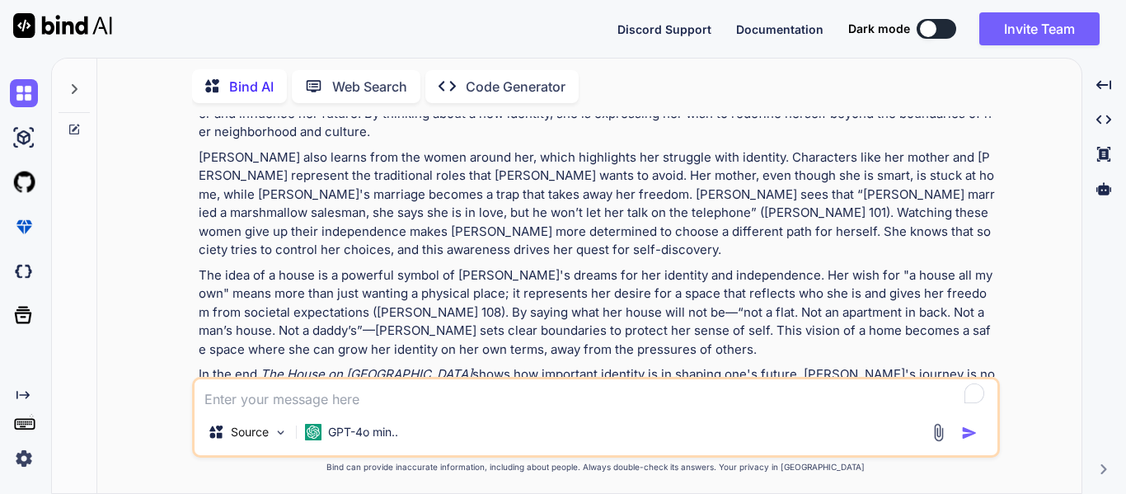
click at [362, 397] on textarea "To enrich screen reader interactions, please activate Accessibility in Grammarl…" at bounding box center [596, 394] width 803 height 30
type textarea "thank you"
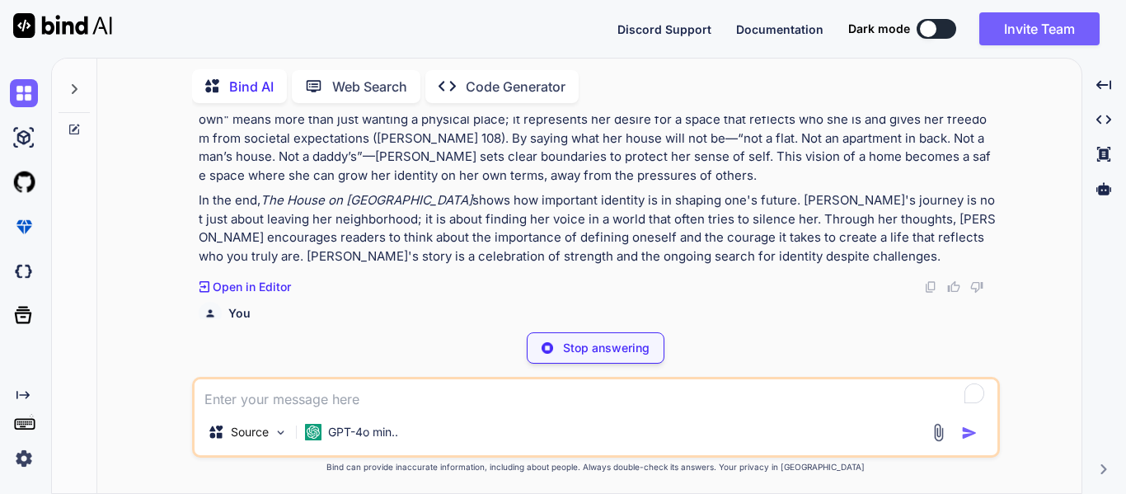
scroll to position [3088, 0]
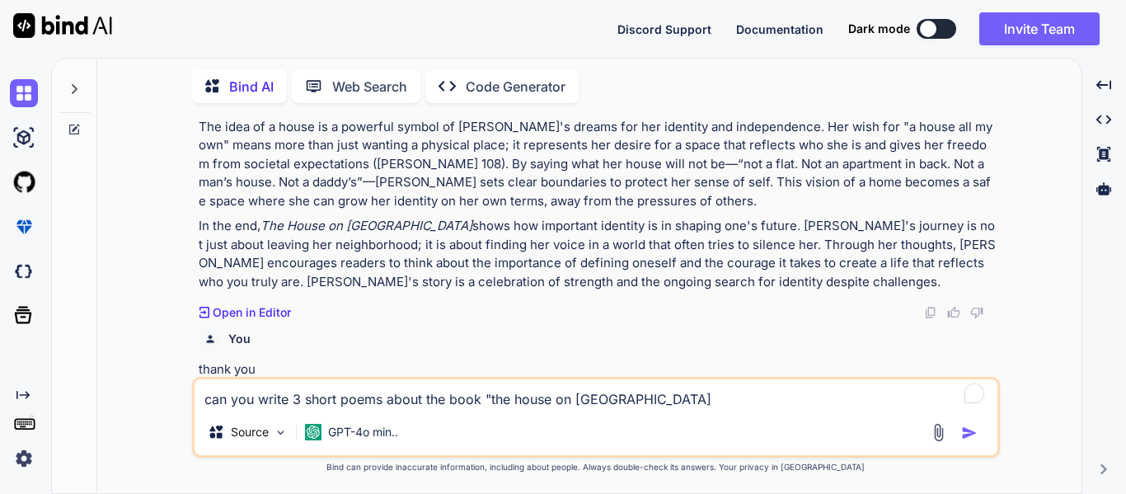
type textarea "can you write 3 short poems about the book "the house on [GEOGRAPHIC_DATA]""
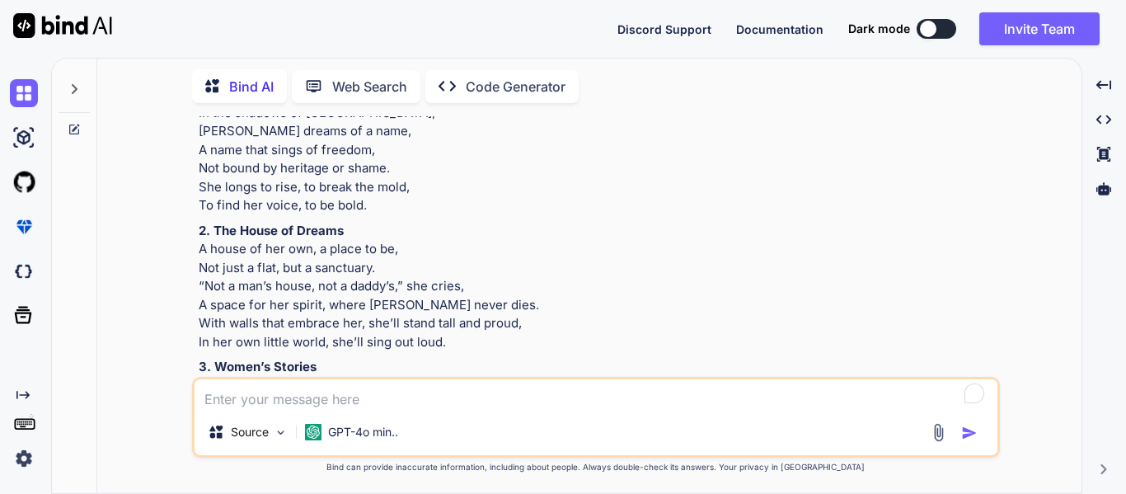
scroll to position [3598, 0]
type textarea "can you write 3 more that dont [PERSON_NAME]"
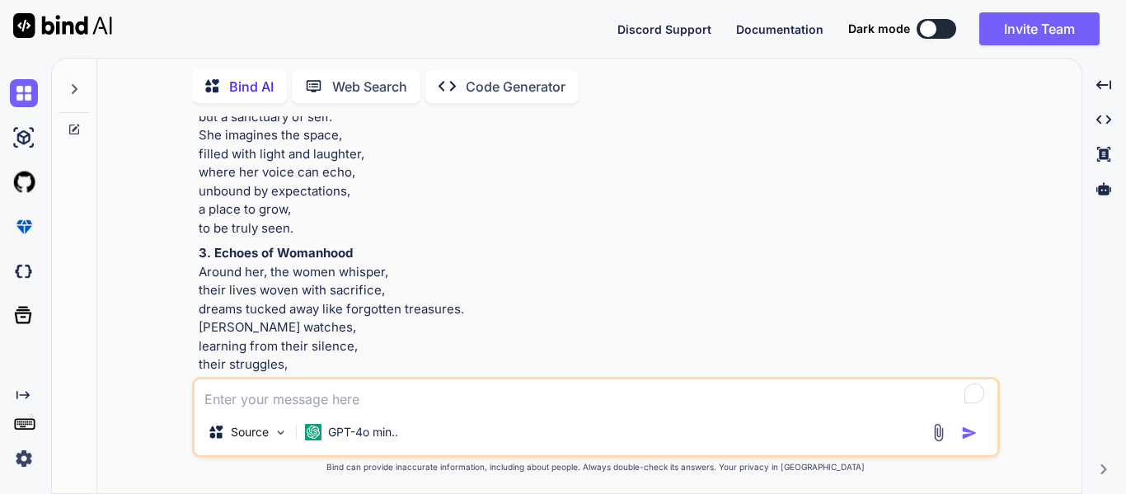
scroll to position [4362, 0]
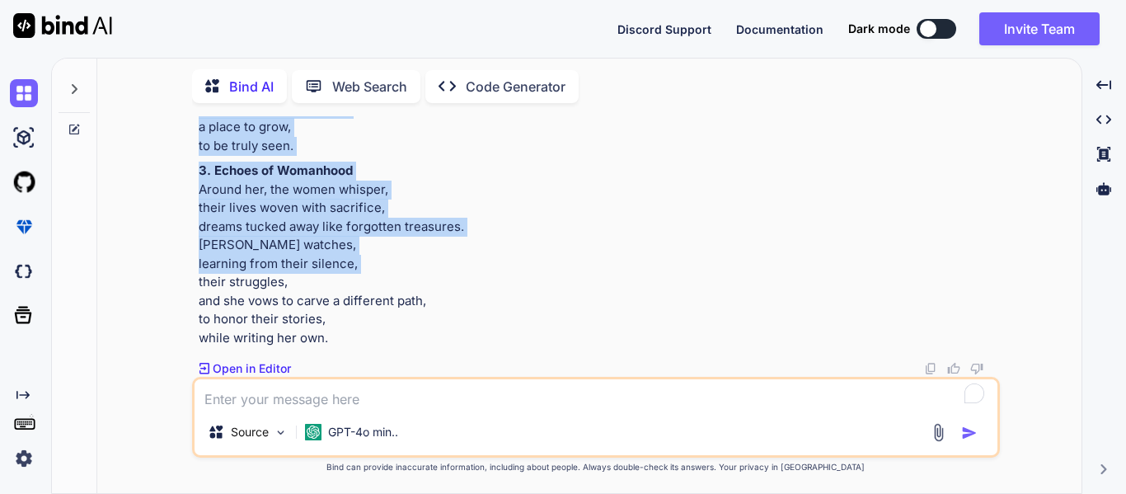
drag, startPoint x: 200, startPoint y: 164, endPoint x: 404, endPoint y: 104, distance: 213.1
click at [404, 104] on div "Bind AI Web Search Created with Pixso. Code Generator You Bind AI Your analysis…" at bounding box center [589, 278] width 984 height 430
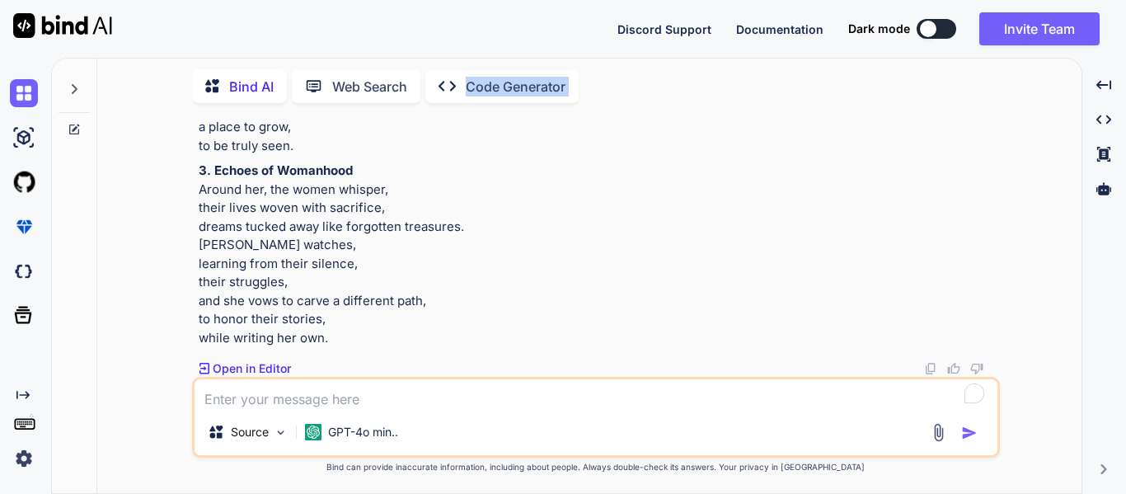
click at [404, 104] on div "Bind AI Web Search Created with Pixso. Code Generator" at bounding box center [596, 86] width 808 height 47
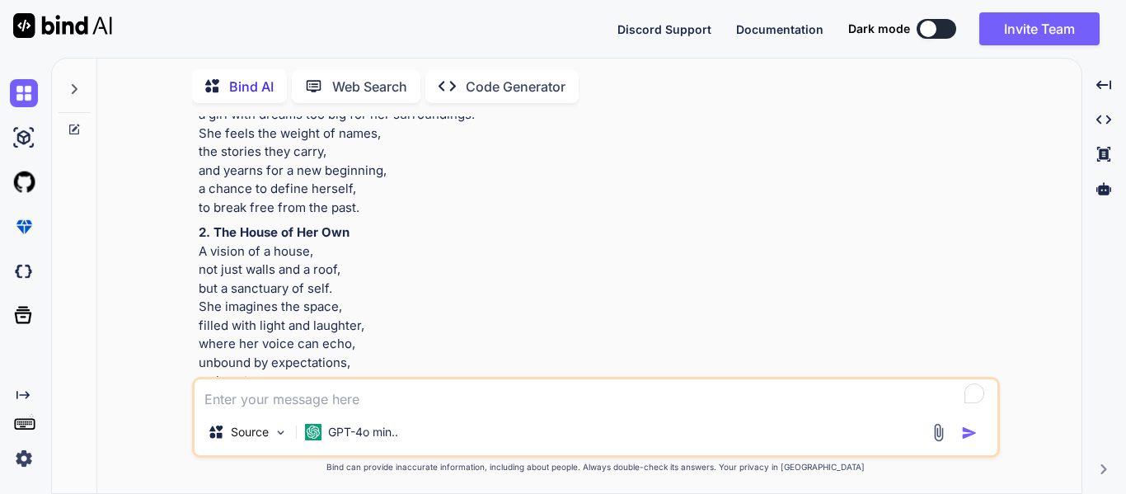
scroll to position [4205, 0]
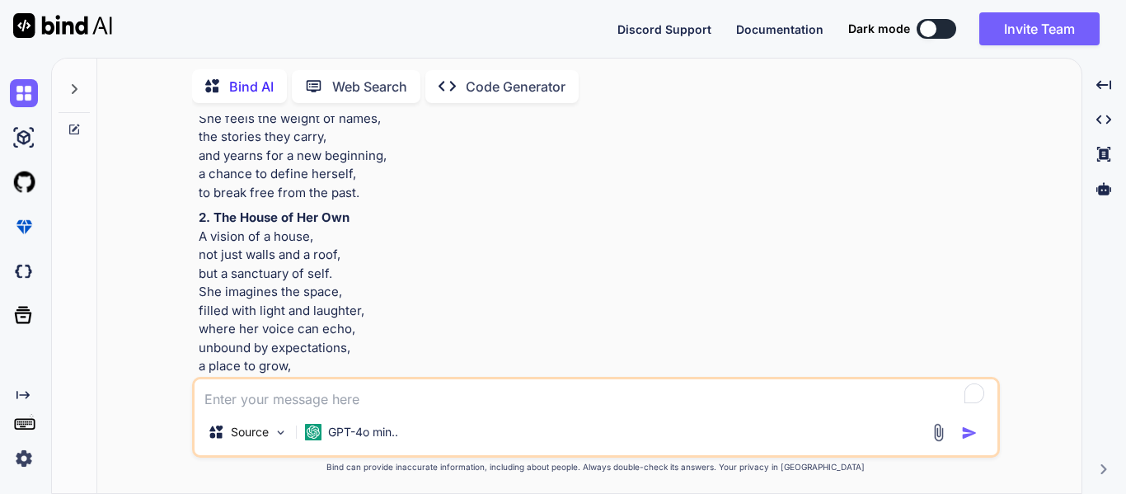
drag, startPoint x: 357, startPoint y: 331, endPoint x: 184, endPoint y: 321, distance: 173.4
click at [184, 321] on div "You Bind AI Your analysis of [PERSON_NAME] The House on Mango Street captures t…" at bounding box center [595, 304] width 971 height 377
copy p "In the quiet corners of [GEOGRAPHIC_DATA], [PERSON_NAME] stands, a girl with dr…"
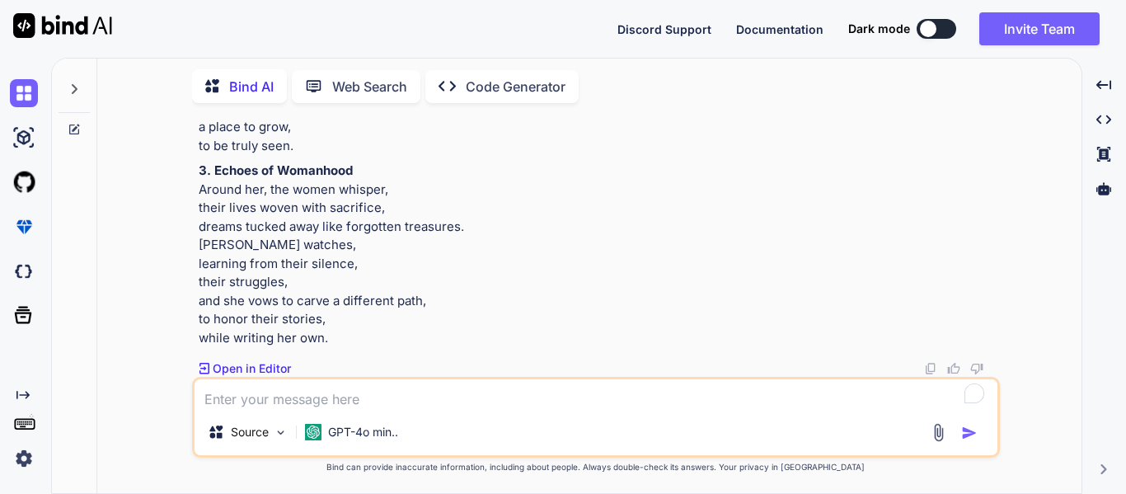
scroll to position [4823, 0]
click at [293, 155] on p "2. The House of Her Own A vision of a house, not just walls and a roof, but a s…" at bounding box center [598, 61] width 798 height 185
drag, startPoint x: 289, startPoint y: 324, endPoint x: 194, endPoint y: 318, distance: 95.8
click at [194, 318] on div "You Bind AI Your analysis of [PERSON_NAME] The House on Mango Street captures t…" at bounding box center [596, 304] width 808 height 377
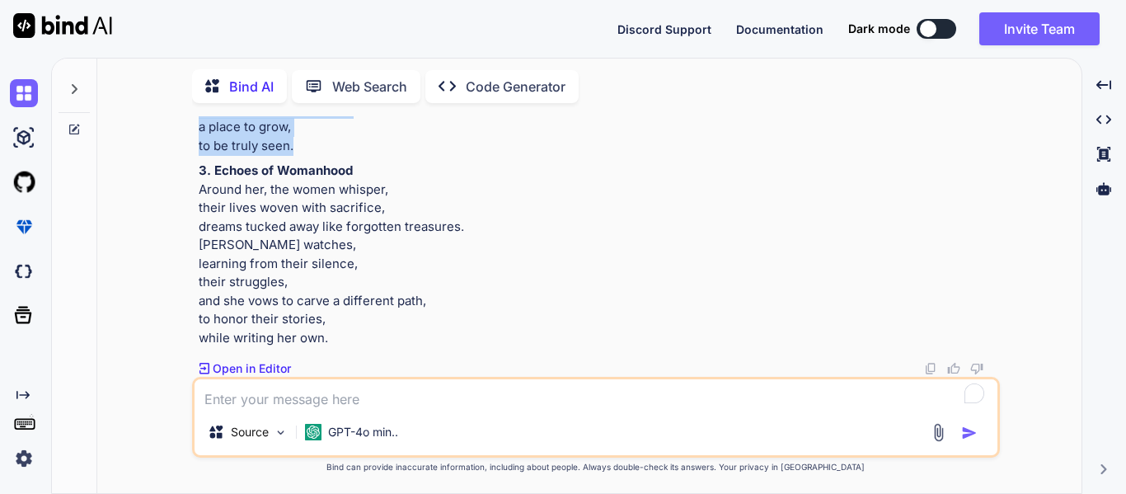
copy p "A vision of a house, not just walls and a roof, but a sanctuary of self. She im…"
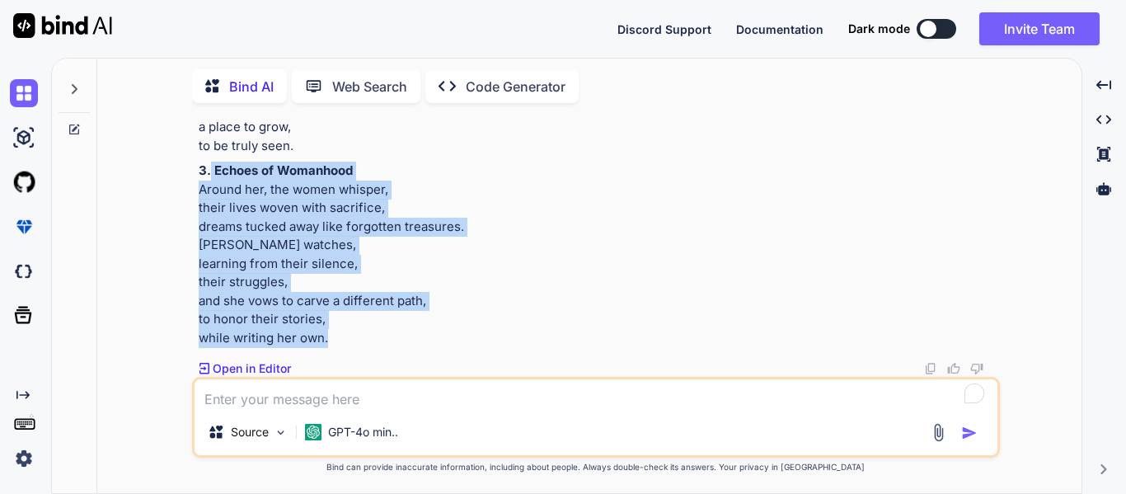
scroll to position [5019, 0]
drag, startPoint x: 325, startPoint y: 340, endPoint x: 195, endPoint y: 185, distance: 202.5
click at [195, 185] on div "You Bind AI Your analysis of [PERSON_NAME] The House on Mango Street captures t…" at bounding box center [597, 246] width 805 height 261
copy p "Around her, the women whisper, their lives woven with sacrifice, dreams tucked …"
